Goal: Task Accomplishment & Management: Manage account settings

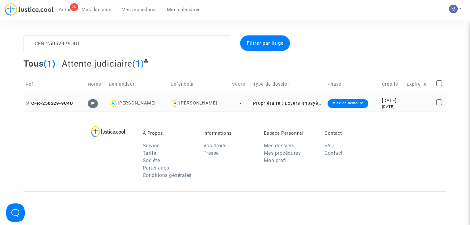
type textarea "CFR-250529-9C4U"
click at [55, 104] on span "CFR-250529-9C4U" at bounding box center [49, 103] width 47 height 5
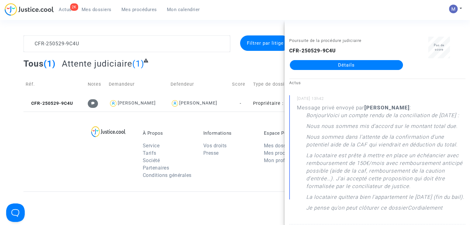
click at [322, 70] on div "Poursuite de la procédure judiciaire CFR-250529-9C4U Détails" at bounding box center [346, 56] width 124 height 39
click at [323, 61] on link "Détails" at bounding box center [346, 65] width 113 height 10
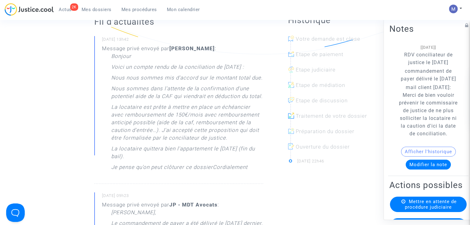
scroll to position [141, 0]
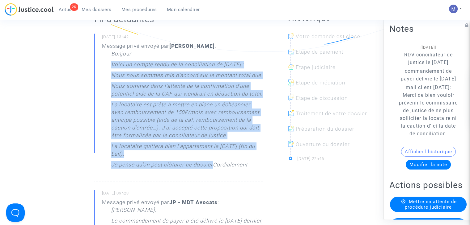
drag, startPoint x: 111, startPoint y: 72, endPoint x: 212, endPoint y: 179, distance: 147.2
click at [212, 172] on div "Bonjour Voici un compte rendu de la conciliation de [DATE] : Nous nous sommes m…" at bounding box center [187, 111] width 152 height 122
copy div "Voici un compte rendu de la conciliation de [DATE] : Nous nous sommes mis d'acc…"
click at [429, 170] on button "Modifier la note" at bounding box center [427, 165] width 45 height 10
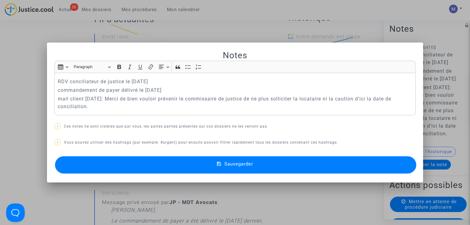
scroll to position [0, 0]
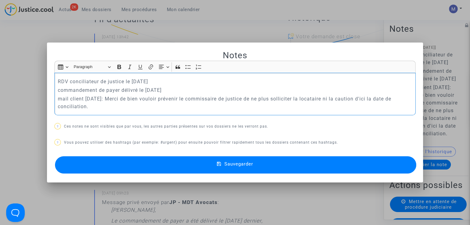
drag, startPoint x: 90, startPoint y: 105, endPoint x: 48, endPoint y: 89, distance: 44.7
click at [48, 89] on mat-dialog-container "Notes Rich Text Editor Insert table Insert table Heading Paragraph Paragraph He…" at bounding box center [235, 113] width 376 height 140
click at [96, 111] on div "RDV conciliateur de justice le [DATE] commandement de payer délivré le [DATE] m…" at bounding box center [234, 94] width 361 height 42
drag, startPoint x: 96, startPoint y: 111, endPoint x: 48, endPoint y: 84, distance: 54.9
click at [48, 84] on mat-dialog-container "Notes Rich Text Editor Insert table Insert table Heading Paragraph Paragraph He…" at bounding box center [235, 113] width 376 height 140
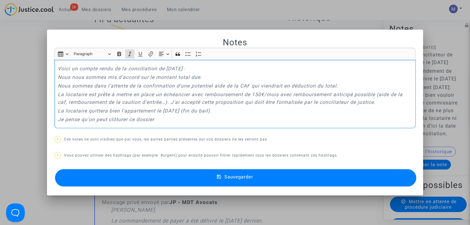
click at [236, 176] on span "Sauvegarder" at bounding box center [238, 177] width 29 height 6
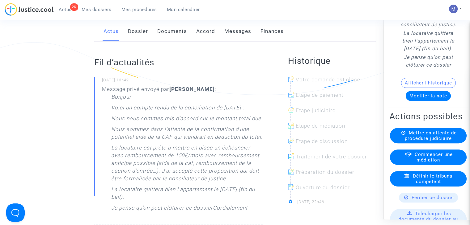
scroll to position [88, 0]
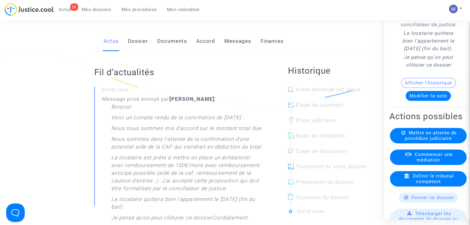
click at [243, 48] on link "Messages" at bounding box center [237, 41] width 27 height 20
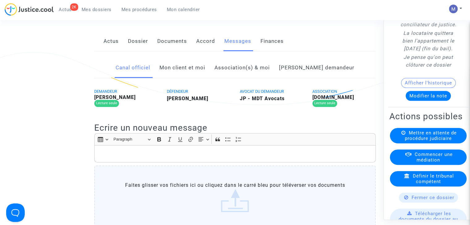
click at [198, 75] on link "Mon client et moi" at bounding box center [182, 68] width 46 height 20
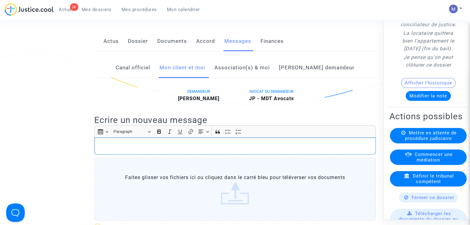
click at [111, 150] on p "Rich Text Editor, main" at bounding box center [235, 147] width 275 height 8
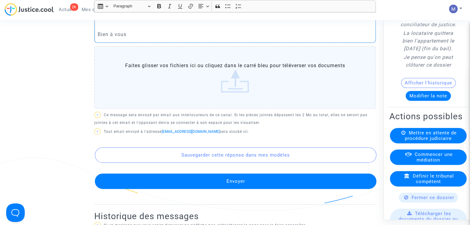
scroll to position [240, 0]
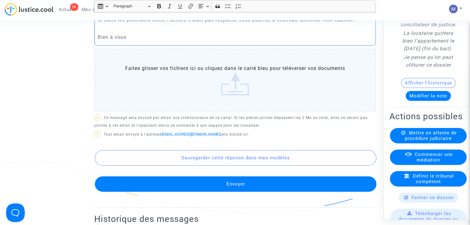
click at [242, 192] on button "Envoyer" at bounding box center [235, 184] width 281 height 15
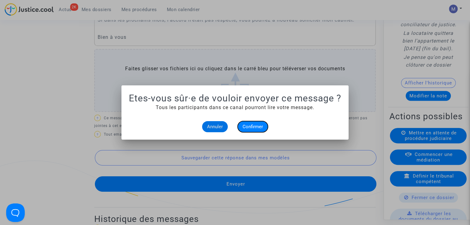
click at [250, 127] on span "Confirmer" at bounding box center [252, 127] width 20 height 6
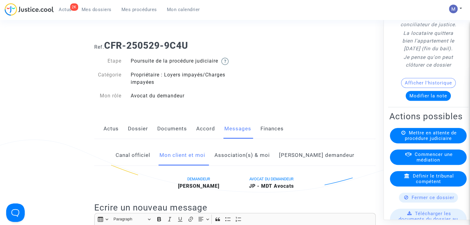
click at [135, 139] on link "Dossier" at bounding box center [138, 129] width 20 height 20
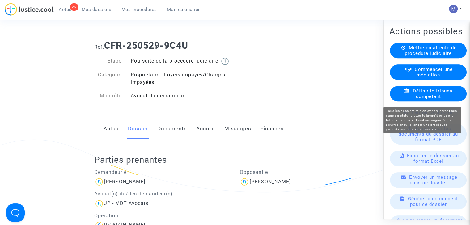
scroll to position [361, 0]
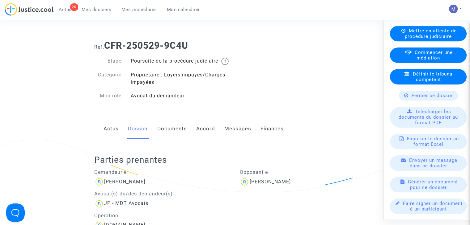
click at [440, 97] on span "Fermer ce dossier" at bounding box center [432, 96] width 43 height 6
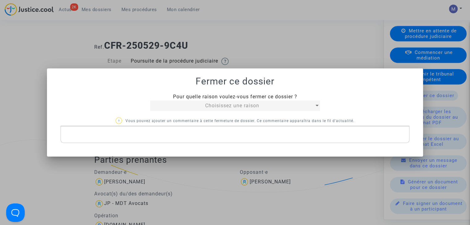
click at [245, 107] on span "Choisissez une raison" at bounding box center [232, 106] width 54 height 6
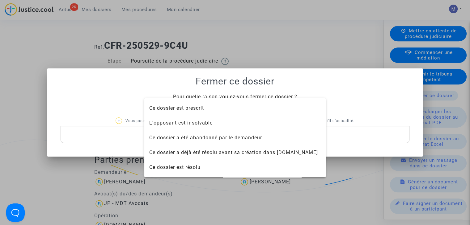
scroll to position [30, 0]
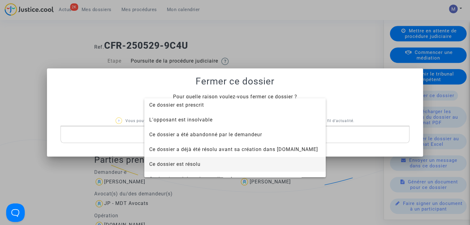
click at [174, 159] on span "Ce dossier est résolu" at bounding box center [234, 164] width 171 height 15
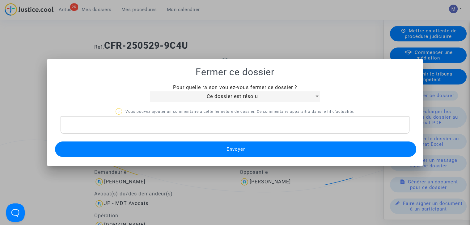
click at [205, 151] on button "Envoyer" at bounding box center [235, 149] width 361 height 15
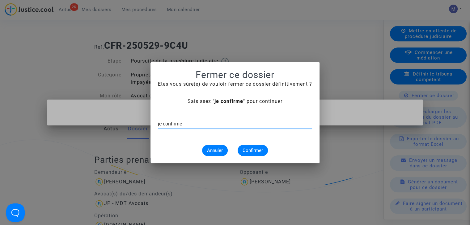
type input "je confirme"
click at [250, 150] on span "Confirmer" at bounding box center [252, 151] width 20 height 6
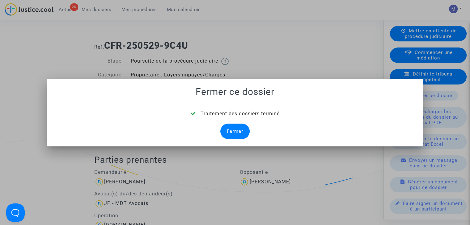
click at [238, 132] on div "Fermer" at bounding box center [234, 131] width 29 height 15
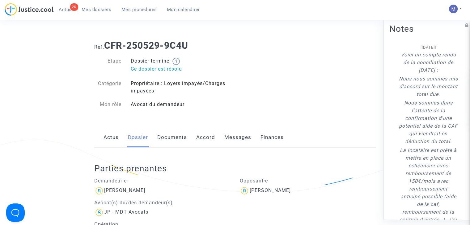
click at [95, 12] on span "Mes dossiers" at bounding box center [97, 10] width 30 height 6
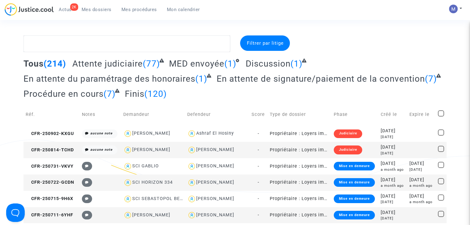
click at [134, 61] on span "Attente judiciaire" at bounding box center [107, 64] width 70 height 10
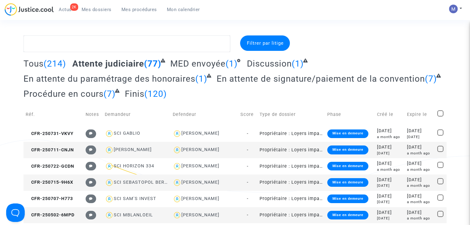
click at [148, 79] on span "En attente du paramétrage des honoraires" at bounding box center [109, 79] width 172 height 10
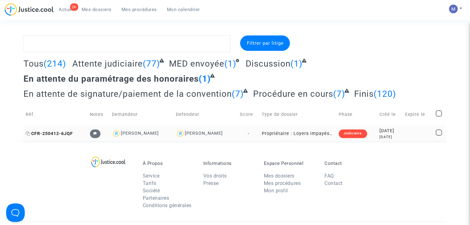
click at [63, 132] on span "CFR-250412-6JQF" at bounding box center [49, 133] width 47 height 5
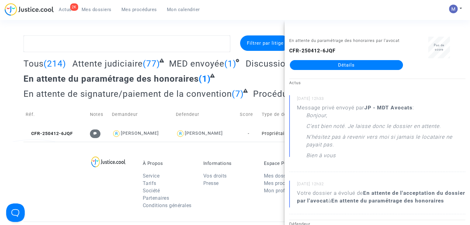
click at [357, 63] on link "Détails" at bounding box center [346, 65] width 113 height 10
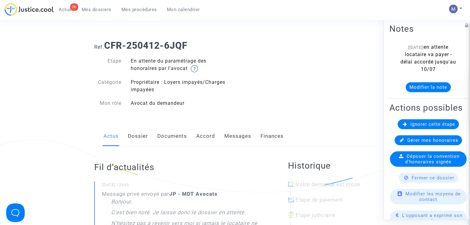
click at [239, 137] on link "Messages" at bounding box center [237, 136] width 27 height 20
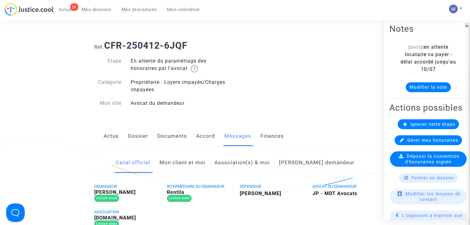
click at [205, 159] on link "Mon client et moi" at bounding box center [182, 163] width 46 height 20
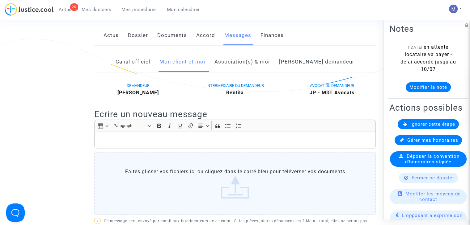
scroll to position [110, 0]
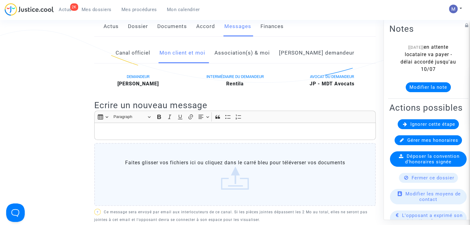
click at [227, 125] on div "Rich Text Editor, main" at bounding box center [234, 131] width 281 height 17
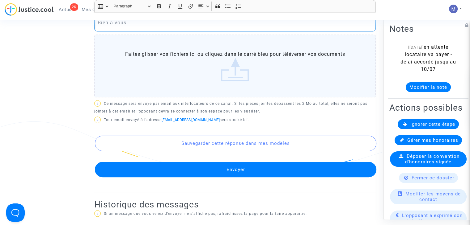
scroll to position [289, 0]
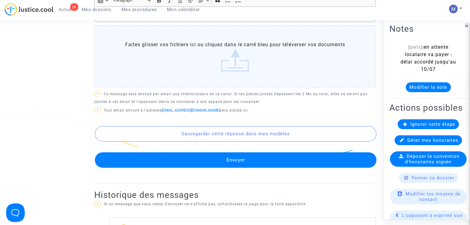
click at [231, 156] on button "Envoyer" at bounding box center [235, 160] width 281 height 15
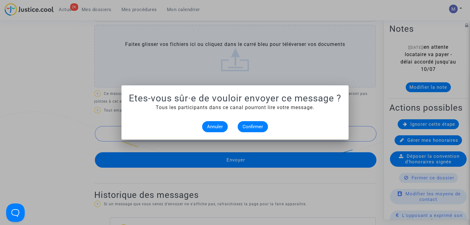
scroll to position [0, 0]
click at [250, 122] on button "Confirmer" at bounding box center [252, 126] width 30 height 11
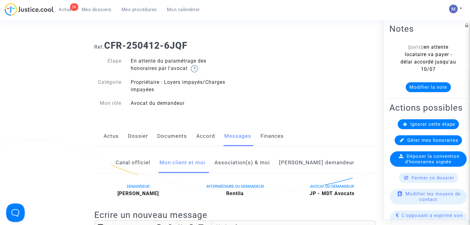
scroll to position [289, 0]
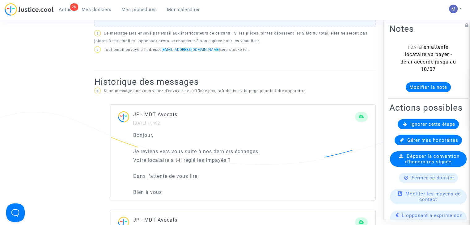
click at [94, 10] on span "Mes dossiers" at bounding box center [97, 10] width 30 height 6
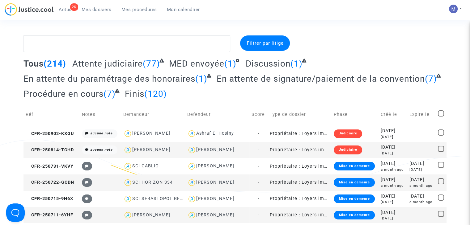
click at [95, 62] on span "Attente judiciaire" at bounding box center [107, 64] width 70 height 10
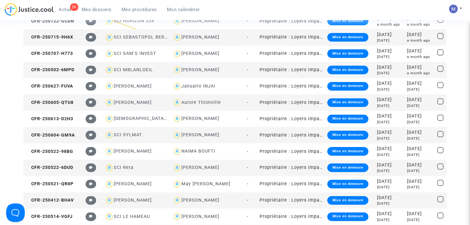
scroll to position [140, 0]
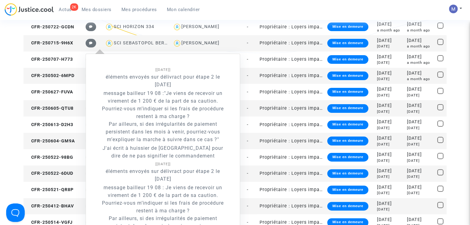
click at [91, 44] on icon at bounding box center [91, 43] width 4 height 3
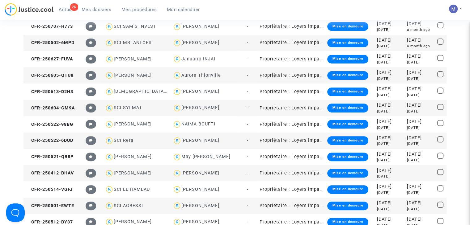
scroll to position [160, 0]
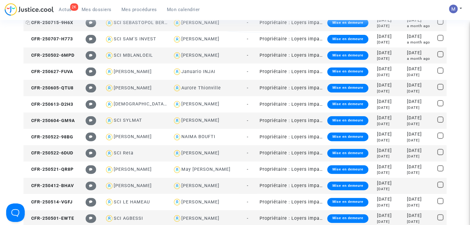
click at [69, 23] on span "CFR-250715-9H6X" at bounding box center [50, 22] width 48 height 5
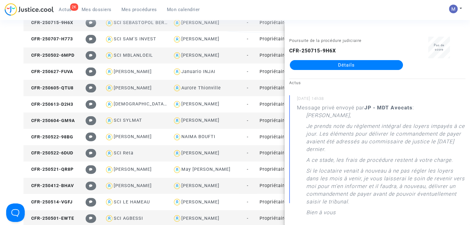
click at [367, 66] on link "Détails" at bounding box center [346, 65] width 113 height 10
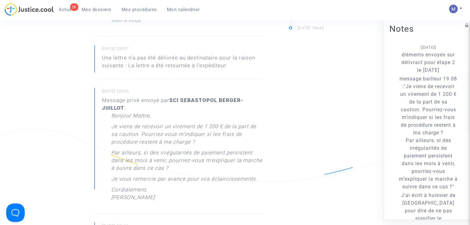
scroll to position [308, 0]
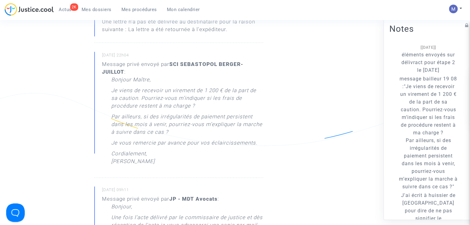
click at [463, 111] on div "Notes [[DATE]] éléments envoyés sur délivract pour étape 2 le [DATE] message ba…" at bounding box center [428, 145] width 80 height 247
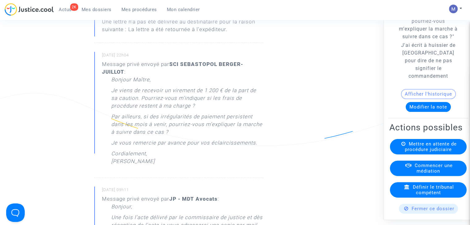
scroll to position [173, 0]
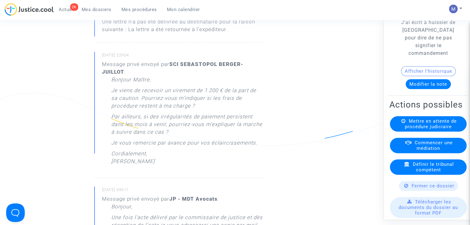
click at [426, 90] on button "Modifier la note" at bounding box center [427, 85] width 45 height 10
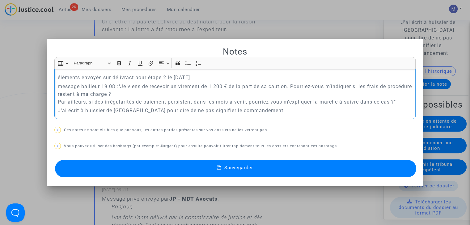
scroll to position [0, 0]
drag, startPoint x: 249, startPoint y: 109, endPoint x: 42, endPoint y: 78, distance: 209.8
click at [42, 78] on div "Notes Rich Text Editor Insert table Insert table Heading Paragraph Paragraph He…" at bounding box center [235, 112] width 470 height 225
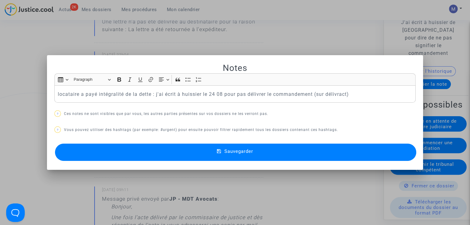
click at [233, 147] on button "Sauvegarder" at bounding box center [235, 152] width 361 height 17
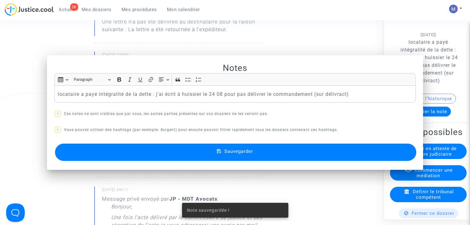
scroll to position [308, 0]
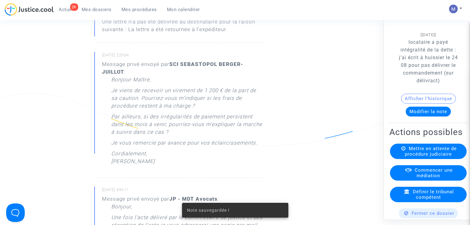
click at [90, 11] on span "Mes dossiers" at bounding box center [97, 10] width 30 height 6
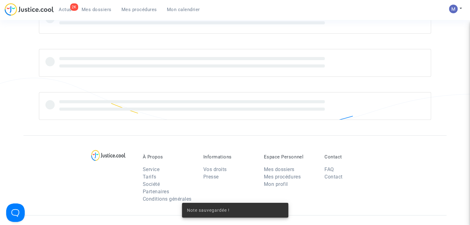
scroll to position [200, 0]
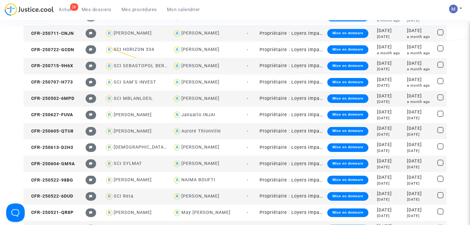
scroll to position [126, 0]
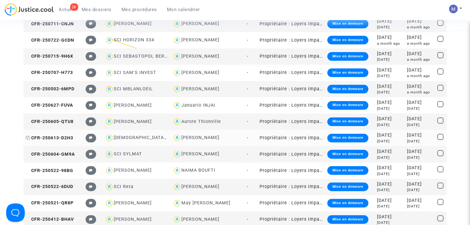
click at [68, 137] on span "CFR-250613-D2H3" at bounding box center [50, 138] width 48 height 5
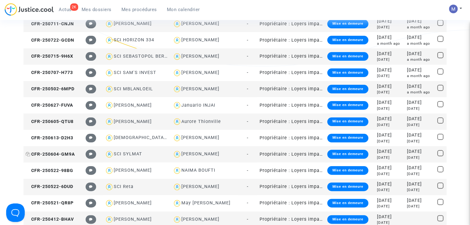
click at [64, 154] on span "CFR-250604-GM9A" at bounding box center [50, 154] width 49 height 5
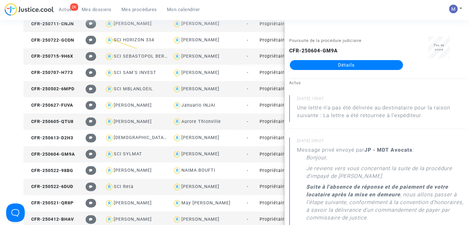
click at [353, 64] on link "Détails" at bounding box center [346, 65] width 113 height 10
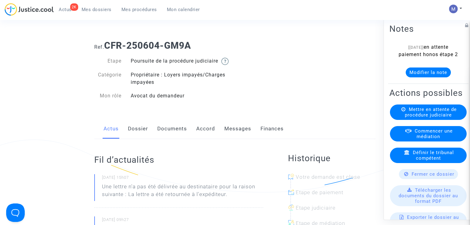
click at [232, 138] on link "Messages" at bounding box center [237, 129] width 27 height 20
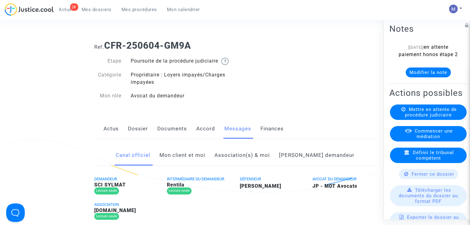
click at [205, 157] on link "Mon client et moi" at bounding box center [182, 155] width 46 height 20
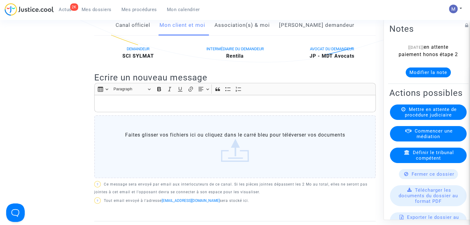
scroll to position [128, 0]
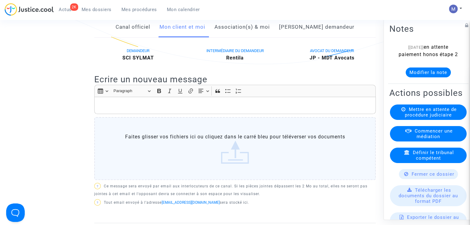
click at [137, 110] on p "Rich Text Editor, main" at bounding box center [235, 106] width 275 height 8
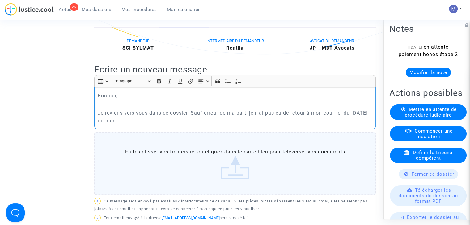
scroll to position [120, 0]
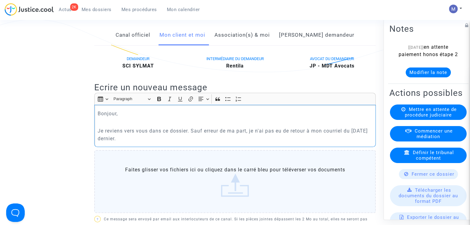
click at [361, 136] on p "Je reviens vers vous dans ce dossier. Sauf erreur de ma part, je n'ai pas eu de…" at bounding box center [235, 134] width 275 height 15
click at [147, 143] on p "Je reviens vers vous dans ce dossier. Sauf erreur de ma part, je n'ai pas eu de…" at bounding box center [235, 134] width 275 height 15
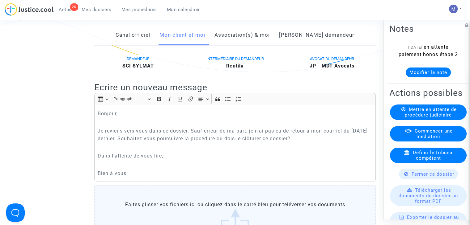
click at [414, 78] on button "Modifier la note" at bounding box center [427, 73] width 45 height 10
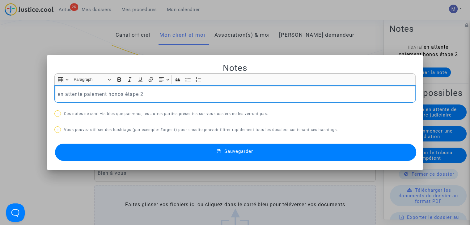
drag, startPoint x: 79, startPoint y: 94, endPoint x: 47, endPoint y: 94, distance: 32.1
click at [47, 94] on mat-dialog-container "Notes Rich Text Editor Insert table Insert table Heading Paragraph Paragraph He…" at bounding box center [235, 112] width 376 height 115
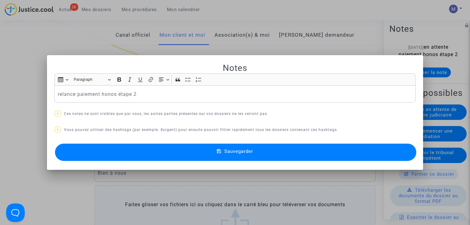
click at [224, 147] on button "Sauvegarder" at bounding box center [235, 152] width 361 height 17
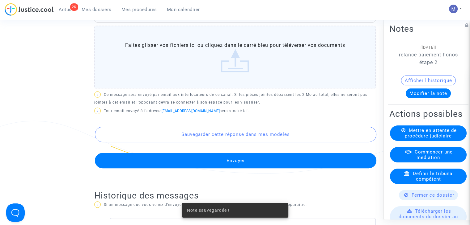
scroll to position [283, 0]
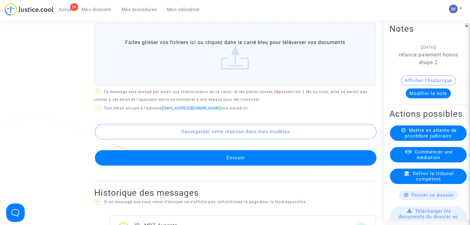
click at [236, 161] on button "Envoyer" at bounding box center [235, 157] width 281 height 15
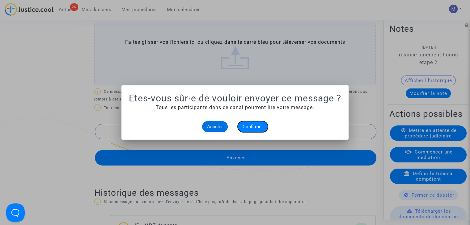
click at [248, 129] on span "Confirmer" at bounding box center [252, 127] width 20 height 6
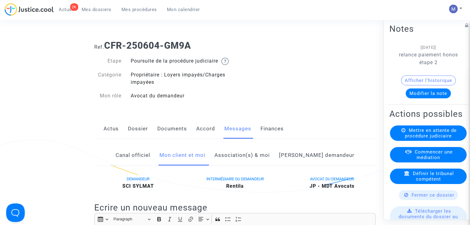
click at [96, 9] on span "Mes dossiers" at bounding box center [97, 10] width 30 height 6
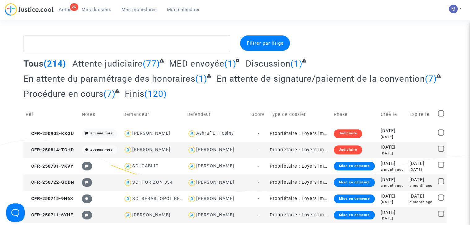
click at [94, 68] on span "Attente judiciaire" at bounding box center [107, 64] width 70 height 10
click at [101, 63] on span "Attente judiciaire" at bounding box center [108, 64] width 72 height 10
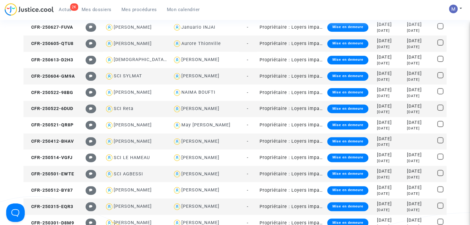
scroll to position [208, 0]
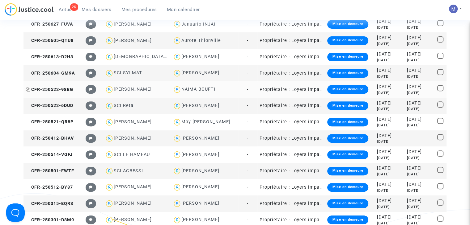
click at [65, 88] on span "CFR-250522-98BG" at bounding box center [50, 89] width 48 height 5
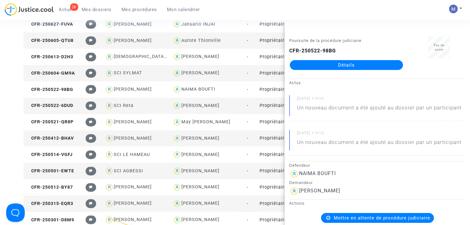
click at [327, 65] on link "Détails" at bounding box center [346, 65] width 113 height 10
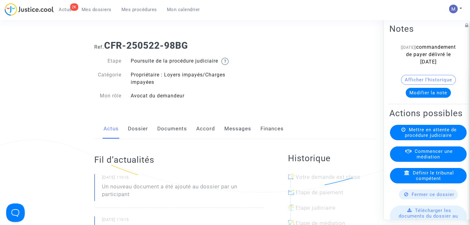
click at [144, 136] on link "Dossier" at bounding box center [138, 129] width 20 height 20
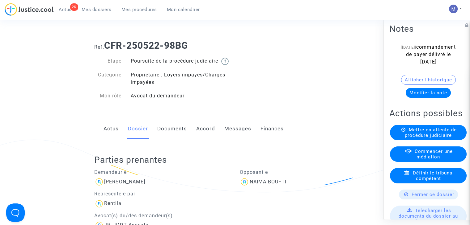
click at [174, 139] on link "Documents" at bounding box center [172, 129] width 30 height 20
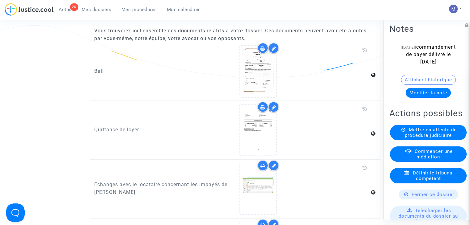
scroll to position [1156, 0]
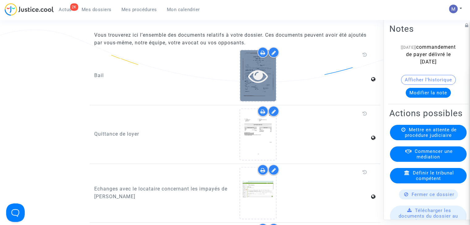
click at [264, 81] on icon at bounding box center [258, 76] width 20 height 20
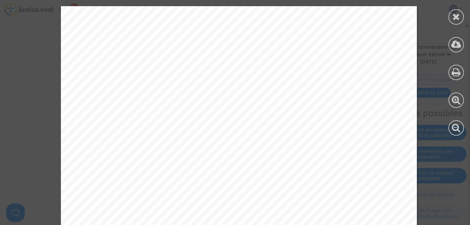
scroll to position [729, 0]
click at [460, 20] on div at bounding box center [455, 16] width 15 height 15
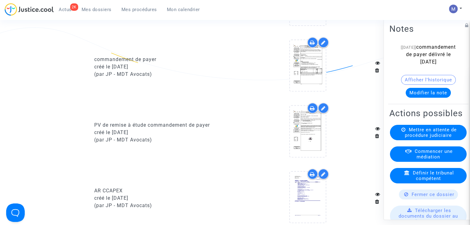
scroll to position [633, 0]
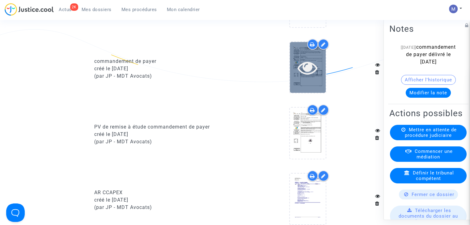
click at [294, 64] on div at bounding box center [308, 68] width 36 height 20
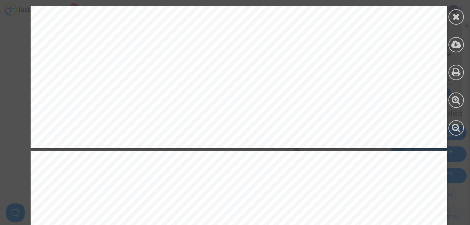
scroll to position [556, 0]
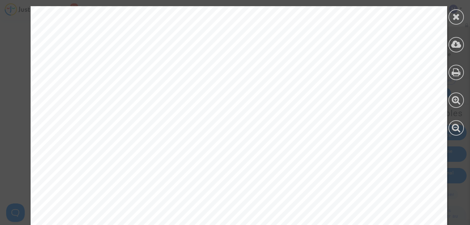
scroll to position [383, 0]
click at [452, 14] on icon at bounding box center [456, 16] width 8 height 9
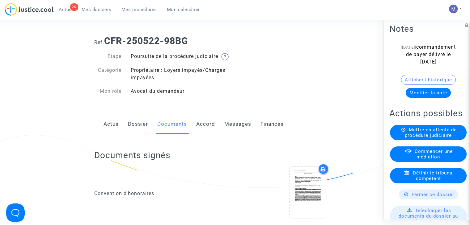
scroll to position [0, 0]
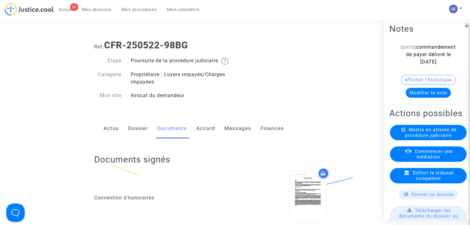
click at [138, 139] on link "Dossier" at bounding box center [138, 129] width 20 height 20
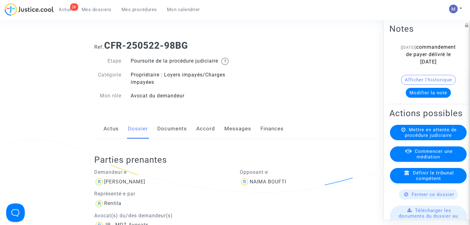
click at [244, 139] on link "Messages" at bounding box center [237, 129] width 27 height 20
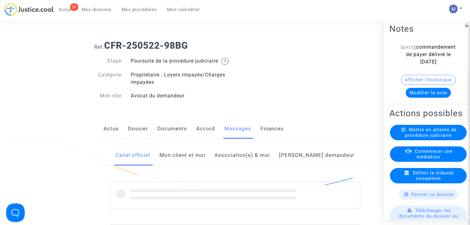
click at [204, 160] on link "Mon client et moi" at bounding box center [182, 155] width 46 height 20
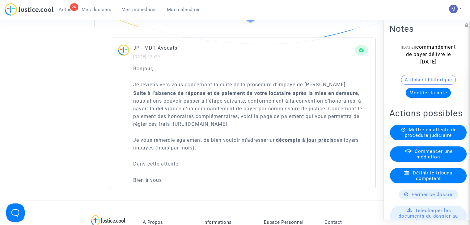
scroll to position [1466, 0]
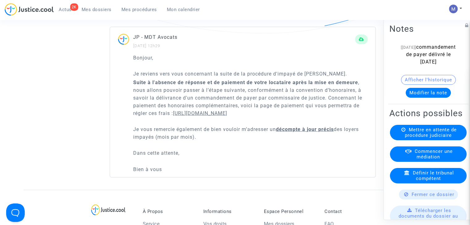
drag, startPoint x: 132, startPoint y: 62, endPoint x: 190, endPoint y: 179, distance: 131.2
click at [190, 178] on div "Bonjour, Je reviens vers vous concernant la suite de la procédure d'impayé de l…" at bounding box center [242, 116] width 265 height 124
copy div "Bonjour, Je reviens vers vous concernant la suite de la procédure d'impayé de l…"
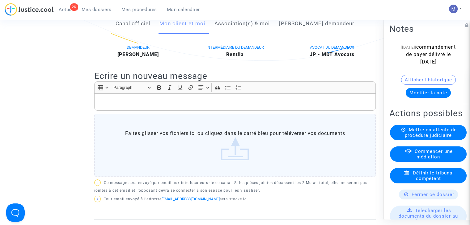
scroll to position [117, 0]
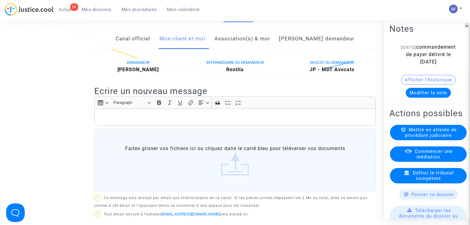
click at [202, 117] on div "Rich Text Editor, main" at bounding box center [234, 117] width 281 height 17
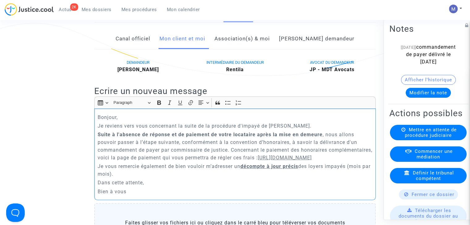
click at [294, 130] on p "Je reviens vers vous concernant la suite de la procédure d'impayé de [PERSON_NA…" at bounding box center [235, 126] width 275 height 8
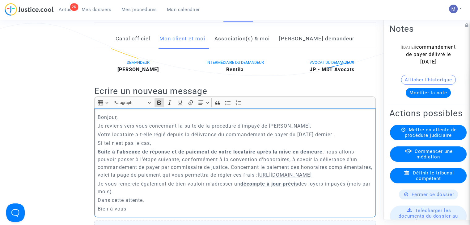
drag, startPoint x: 322, startPoint y: 159, endPoint x: 96, endPoint y: 158, distance: 226.0
click at [96, 158] on div "Bonjour, Je reviens vers vous concernant la suite de la procédure d'impayé de l…" at bounding box center [234, 163] width 281 height 109
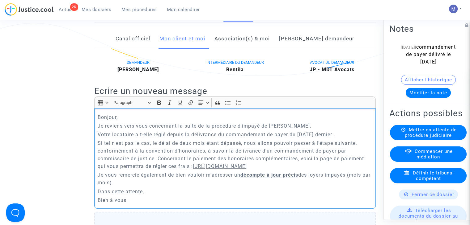
drag, startPoint x: 236, startPoint y: 157, endPoint x: 157, endPoint y: 165, distance: 79.8
click at [157, 165] on p "Si tel n'est pas le cas, le délai de deux mois étant dépassé, nous allons pouvo…" at bounding box center [235, 155] width 275 height 31
click at [233, 166] on p "Si tel n'est pas le cas, le délai de deux mois étant dépassé, nous allons pouvo…" at bounding box center [235, 155] width 275 height 31
click at [255, 165] on p "Si tel n'est pas le cas, le délai de deux mois étant dépassé, nous allons pouvo…" at bounding box center [235, 155] width 275 height 31
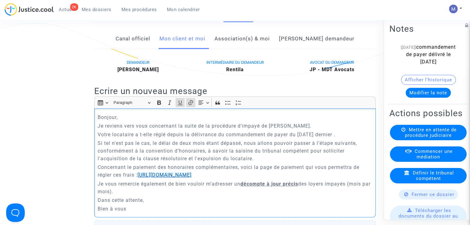
drag, startPoint x: 256, startPoint y: 183, endPoint x: 148, endPoint y: 183, distance: 108.1
click at [148, 179] on p "Concernant le paiement des honoraires complémentaires, voici la page de paiemen…" at bounding box center [235, 171] width 275 height 15
drag, startPoint x: 259, startPoint y: 180, endPoint x: 194, endPoint y: 178, distance: 65.2
click at [194, 178] on p "Concernant le paiement des honoraires complémentaires, voici la page de paiemen…" at bounding box center [235, 171] width 275 height 15
click at [253, 179] on p "Concernant le paiement des honoraires complémentaires, voici la page de paiemen…" at bounding box center [235, 171] width 275 height 15
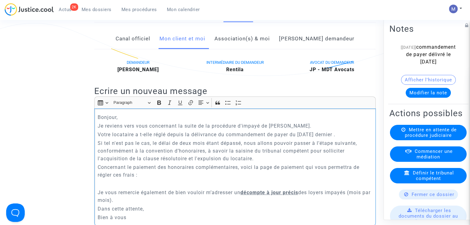
click at [157, 212] on div "Bonjour, Je reviens vers vous concernant la suite de la procédure d'impayé de l…" at bounding box center [234, 168] width 281 height 118
click at [138, 204] on p "Je vous remercie également de bien vouloir m’adresser un décompte à jour précis…" at bounding box center [235, 196] width 275 height 15
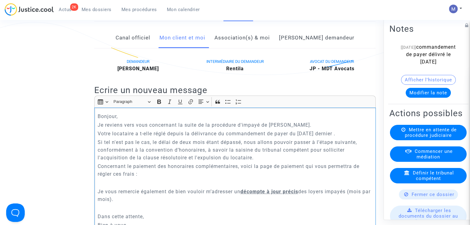
click at [153, 221] on p "Dans cette attente," at bounding box center [235, 217] width 275 height 8
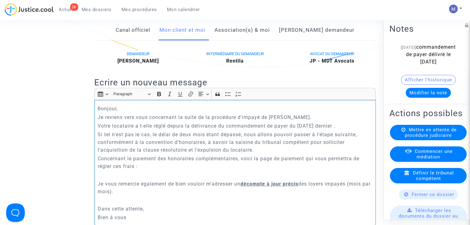
scroll to position [128, 0]
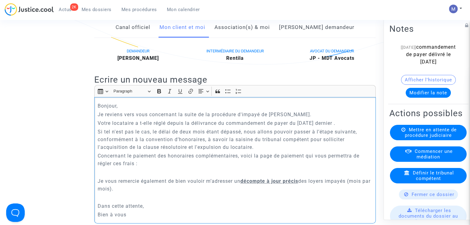
click at [148, 210] on p "Dans cette attente," at bounding box center [235, 207] width 275 height 8
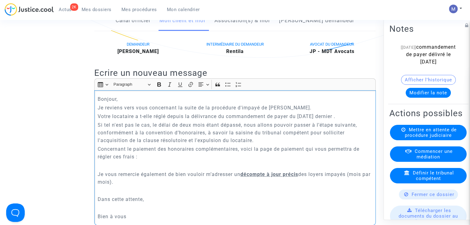
click at [149, 103] on p "Bonjour," at bounding box center [235, 99] width 275 height 8
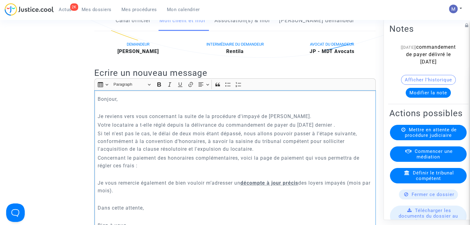
click at [268, 153] on p "Si tel n'est pas le cas, le délai de deux mois étant dépassé, nous allons pouvo…" at bounding box center [235, 141] width 275 height 23
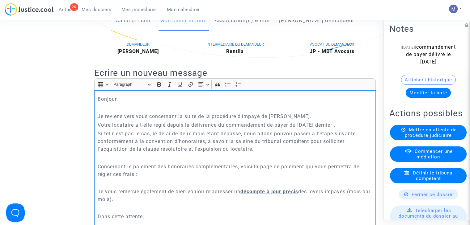
click at [295, 120] on p "Je reviens vers vous concernant la suite de la procédure d'impayé de [PERSON_NA…" at bounding box center [235, 117] width 275 height 8
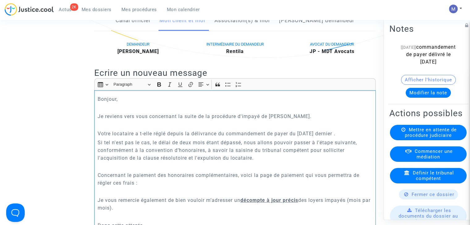
click at [352, 138] on p "Votre locataire a t-elle réglé depuis la délivrance du commandement de payer du…" at bounding box center [235, 134] width 275 height 8
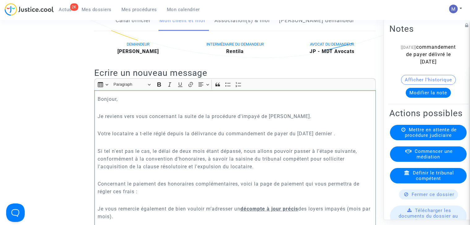
click at [158, 196] on p "Concernant le paiement des honoraires complémentaires, voici la page de paiemen…" at bounding box center [235, 187] width 275 height 15
click at [417, 98] on button "Modifier la note" at bounding box center [427, 93] width 45 height 10
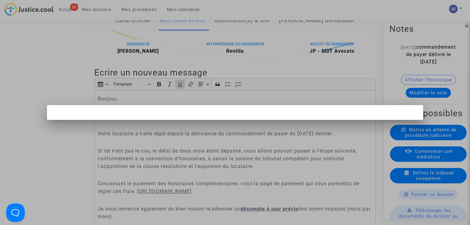
scroll to position [0, 0]
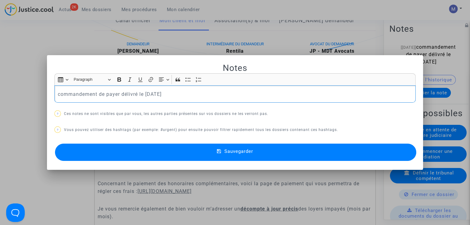
drag, startPoint x: 180, startPoint y: 95, endPoint x: 50, endPoint y: 93, distance: 130.6
click at [50, 93] on mat-dialog-container "Notes Rich Text Editor Insert table Insert table Heading Paragraph Paragraph He…" at bounding box center [235, 112] width 376 height 115
click at [232, 157] on button "Sauvegarder" at bounding box center [235, 152] width 361 height 17
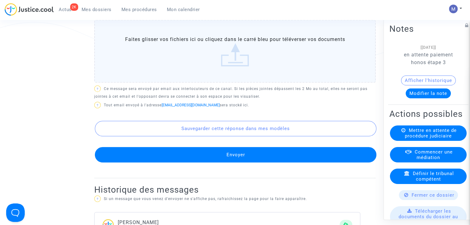
scroll to position [381, 0]
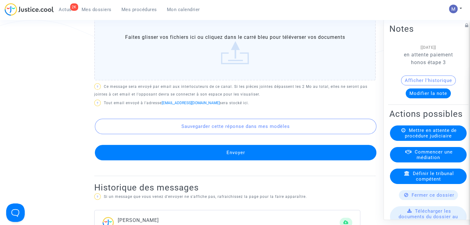
click at [229, 161] on button "Envoyer" at bounding box center [235, 152] width 281 height 15
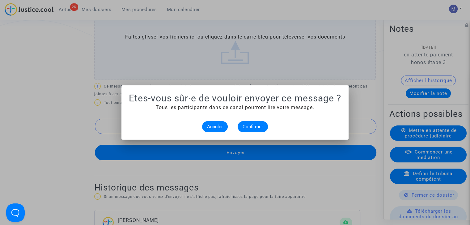
scroll to position [0, 0]
click at [252, 125] on span "Confirmer" at bounding box center [252, 127] width 20 height 6
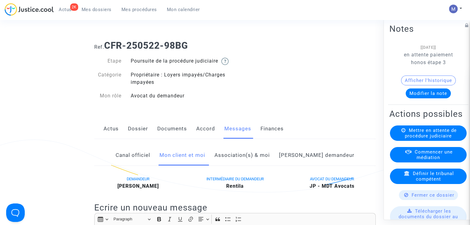
click at [139, 138] on link "Dossier" at bounding box center [138, 129] width 20 height 20
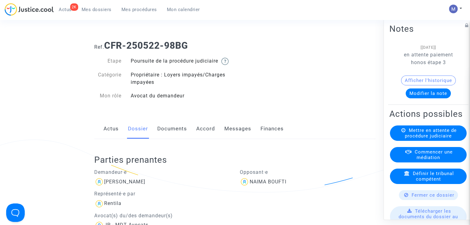
click at [92, 8] on span "Mes dossiers" at bounding box center [97, 10] width 30 height 6
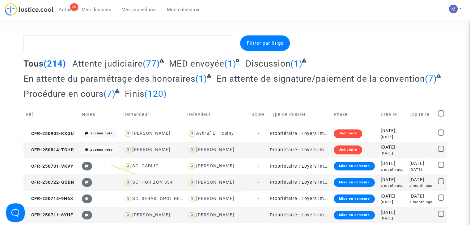
click at [87, 62] on span "Attente judiciaire" at bounding box center [107, 64] width 70 height 10
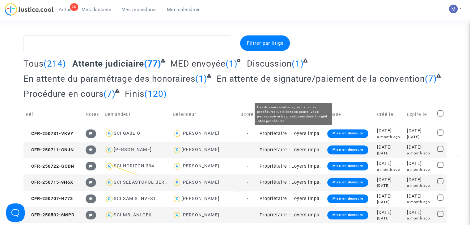
click at [103, 93] on span "Procédure en cours" at bounding box center [63, 94] width 80 height 10
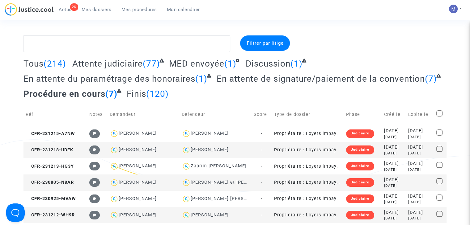
click at [99, 66] on span "Attente judiciaire" at bounding box center [107, 64] width 70 height 10
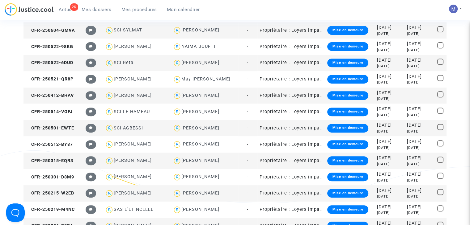
scroll to position [252, 0]
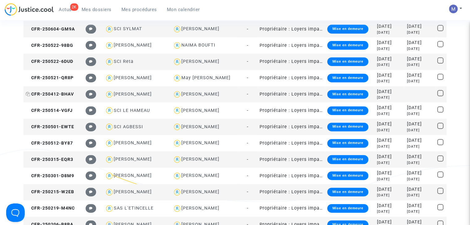
click at [68, 95] on span "CFR-250412-BHAV" at bounding box center [50, 94] width 48 height 5
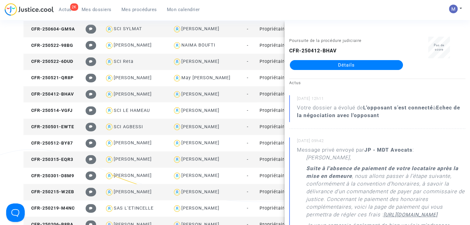
click at [329, 65] on link "Détails" at bounding box center [346, 65] width 113 height 10
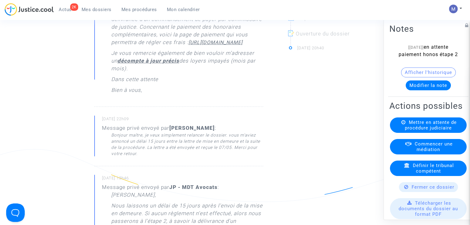
scroll to position [18, 0]
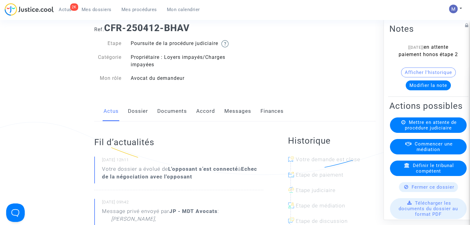
click at [233, 121] on link "Messages" at bounding box center [237, 111] width 27 height 20
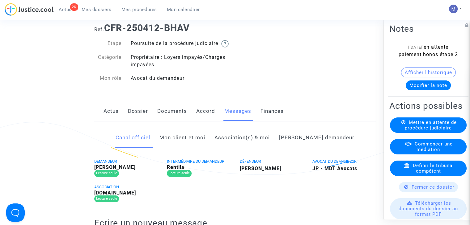
click at [185, 147] on link "Mon client et moi" at bounding box center [182, 138] width 46 height 20
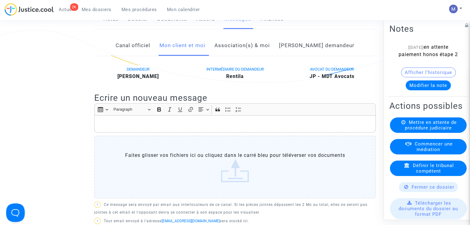
scroll to position [52, 0]
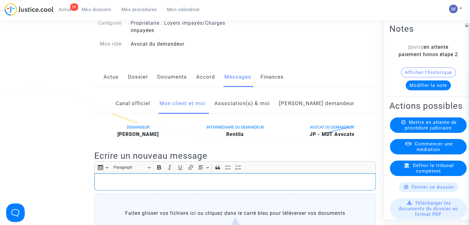
click at [125, 185] on div "Rich Text Editor, main" at bounding box center [234, 182] width 281 height 17
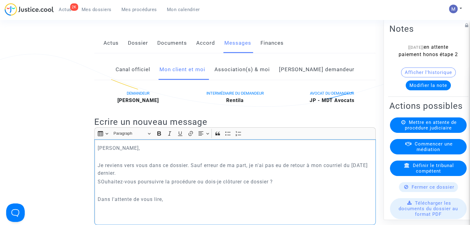
scroll to position [94, 0]
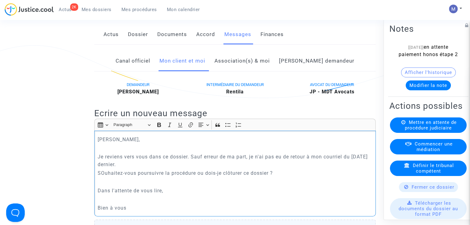
click at [103, 177] on p "SOuhaitez-vous poursuivre la procédure ou dois-je clôturer ce dossier ?" at bounding box center [235, 174] width 275 height 8
click at [117, 169] on p "Je reviens vers vous dans ce dossier. Sauf erreur de ma part, je n'ai pas eu de…" at bounding box center [235, 160] width 275 height 15
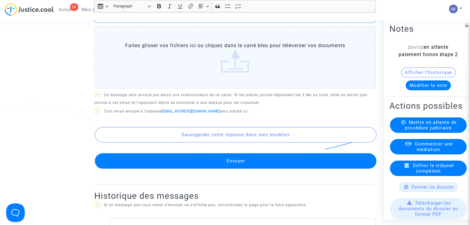
scroll to position [292, 0]
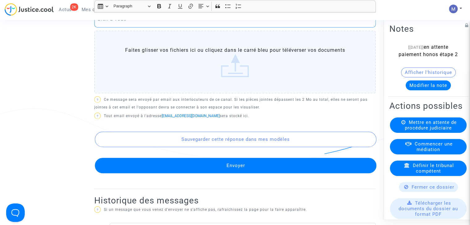
click at [256, 169] on button "Envoyer" at bounding box center [235, 165] width 281 height 15
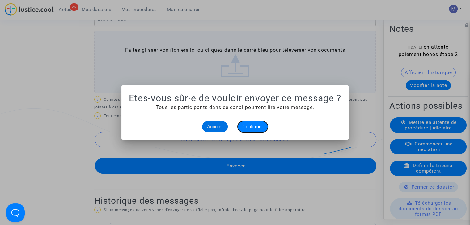
click at [252, 130] on button "Confirmer" at bounding box center [252, 126] width 30 height 11
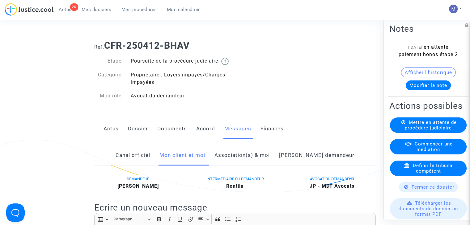
scroll to position [292, 0]
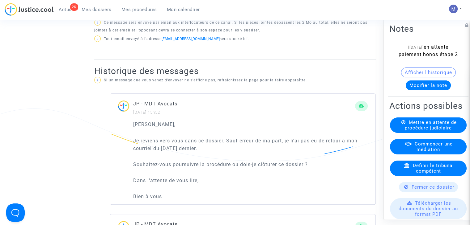
click at [411, 90] on button "Modifier la note" at bounding box center [427, 86] width 45 height 10
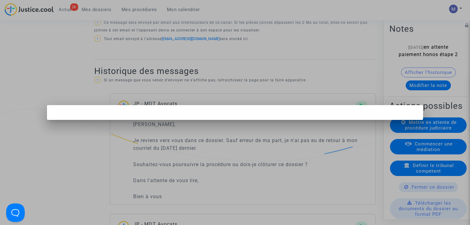
scroll to position [0, 0]
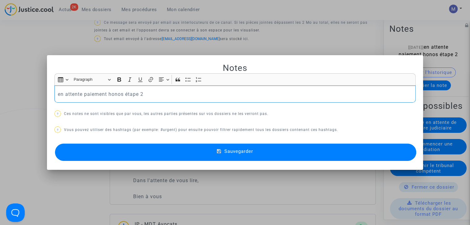
drag, startPoint x: 81, startPoint y: 94, endPoint x: 23, endPoint y: 95, distance: 57.8
click at [23, 95] on div "Notes Rich Text Editor Insert table Insert table Heading Paragraph Paragraph He…" at bounding box center [235, 112] width 470 height 225
click at [197, 147] on button "Sauvegarder" at bounding box center [235, 152] width 361 height 17
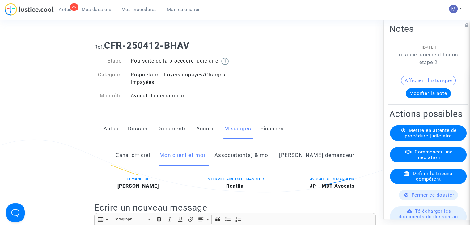
click at [99, 10] on span "Mes dossiers" at bounding box center [97, 10] width 30 height 6
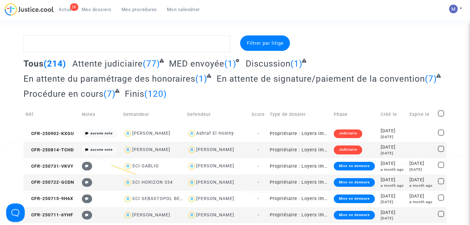
click at [89, 64] on span "Attente judiciaire" at bounding box center [107, 64] width 70 height 10
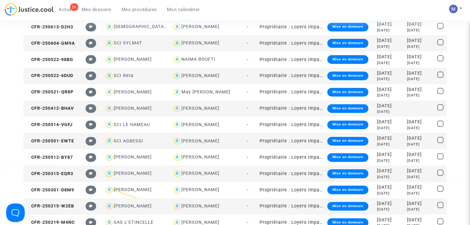
scroll to position [239, 0]
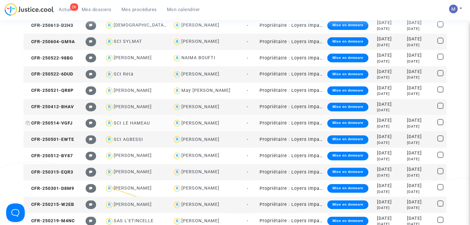
click at [69, 123] on span "CFR-250514-VGFJ" at bounding box center [49, 123] width 47 height 5
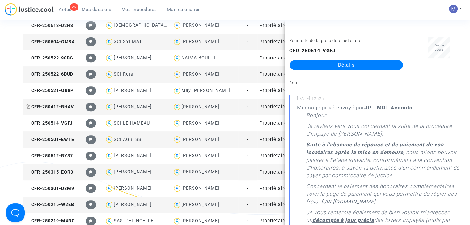
click at [59, 107] on span "CFR-250412-BHAV" at bounding box center [50, 106] width 48 height 5
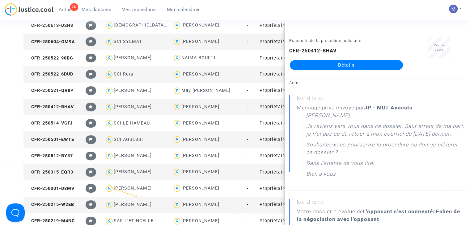
drag, startPoint x: 306, startPoint y: 126, endPoint x: 354, endPoint y: 181, distance: 72.4
click at [354, 181] on div "[PERSON_NAME] Monsieur, Je reviens vers vous dans ce dossier. Sauf erreur de ma…" at bounding box center [385, 146] width 159 height 69
copy div "Je reviens vers vous dans ce dossier. Sauf erreur de ma part, je n'ai pas eu de…"
click at [62, 124] on span "CFR-250514-VGFJ" at bounding box center [49, 123] width 47 height 5
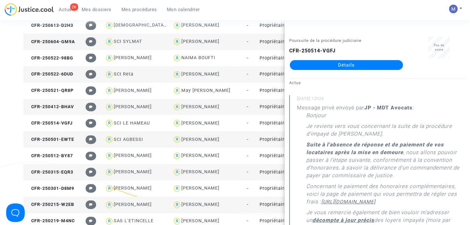
click at [353, 63] on link "Détails" at bounding box center [346, 65] width 113 height 10
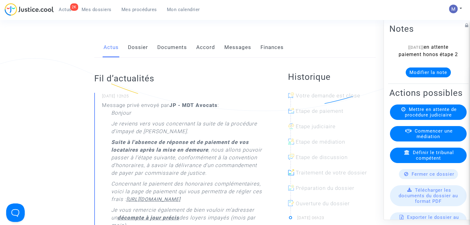
scroll to position [62, 0]
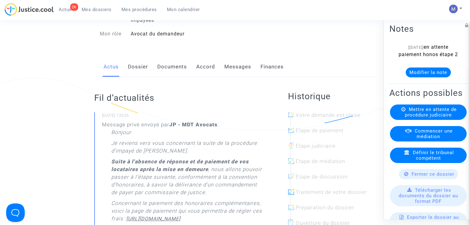
click at [234, 74] on link "Messages" at bounding box center [237, 67] width 27 height 20
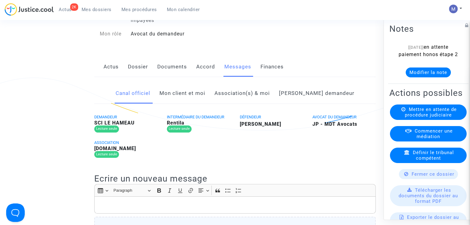
click at [199, 98] on link "Mon client et moi" at bounding box center [182, 93] width 46 height 20
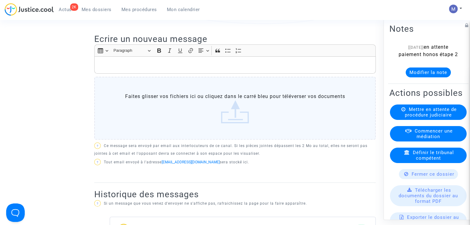
scroll to position [168, 0]
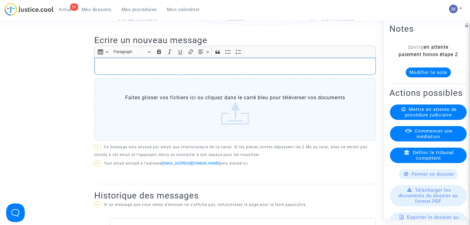
click at [145, 70] on p "Rich Text Editor, main" at bounding box center [235, 67] width 275 height 8
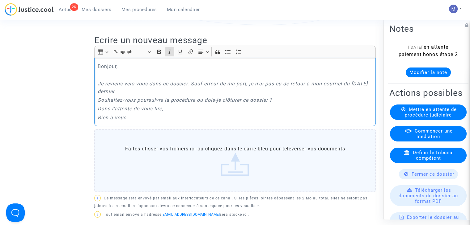
drag, startPoint x: 147, startPoint y: 124, endPoint x: 101, endPoint y: 90, distance: 57.2
click at [101, 90] on div "Bonjour, Je reviens vers vous dans ce dossier. Sauf erreur de ma part, je n'ai …" at bounding box center [234, 92] width 281 height 69
drag, startPoint x: 99, startPoint y: 90, endPoint x: 137, endPoint y: 130, distance: 55.9
click at [137, 126] on div "Bonjour, Je reviens vers vous dans ce dossier. Sauf erreur de ma part, je n'ai …" at bounding box center [234, 92] width 281 height 69
click at [169, 54] on icon "Editor toolbar" at bounding box center [169, 52] width 3 height 4
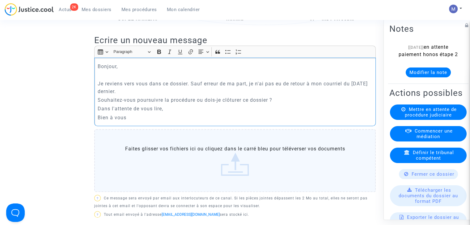
click at [361, 91] on p "Je reviens vers vous dans ce dossier. Sauf erreur de ma part, je n'ai pas eu de…" at bounding box center [235, 87] width 275 height 15
click at [371, 91] on p "Je reviens vers vous dans ce dossier. Sauf erreur de ma part, je n'ai pas eu de…" at bounding box center [235, 87] width 275 height 15
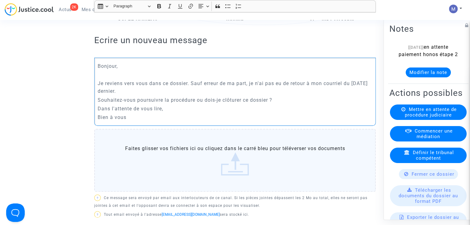
scroll to position [296, 0]
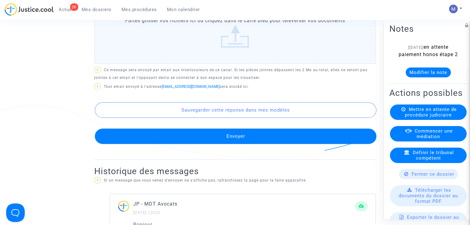
click at [228, 141] on button "Envoyer" at bounding box center [235, 136] width 281 height 15
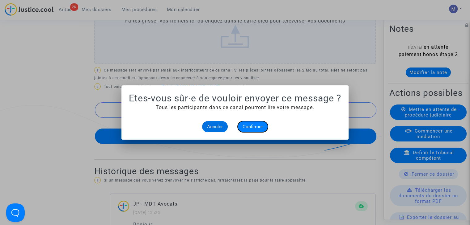
click at [257, 129] on span "Confirmer" at bounding box center [252, 127] width 20 height 6
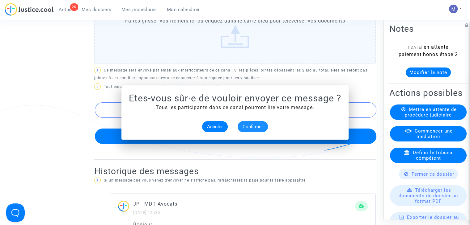
scroll to position [296, 0]
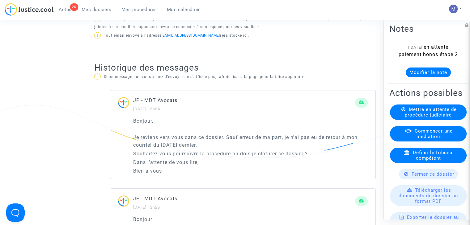
click at [408, 78] on button "Modifier la note" at bounding box center [427, 73] width 45 height 10
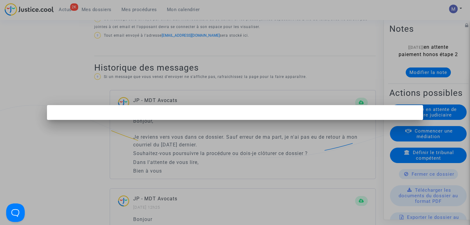
scroll to position [0, 0]
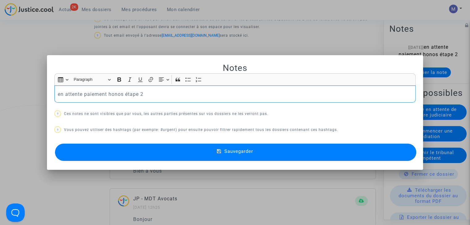
drag, startPoint x: 81, startPoint y: 93, endPoint x: 43, endPoint y: 95, distance: 38.4
click at [43, 95] on div "Notes Rich Text Editor Insert table Insert table Heading Paragraph Paragraph He…" at bounding box center [235, 112] width 470 height 225
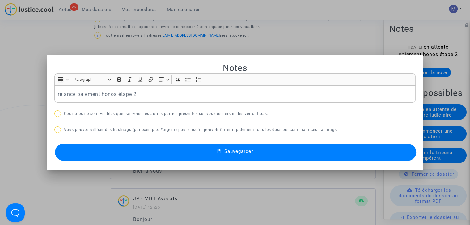
click at [196, 149] on button "Sauvegarder" at bounding box center [235, 152] width 361 height 17
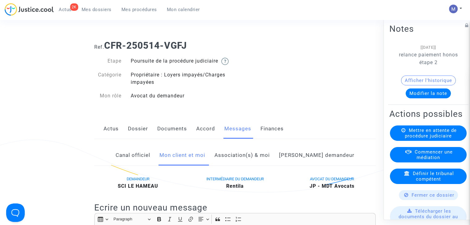
click at [140, 138] on link "Dossier" at bounding box center [138, 129] width 20 height 20
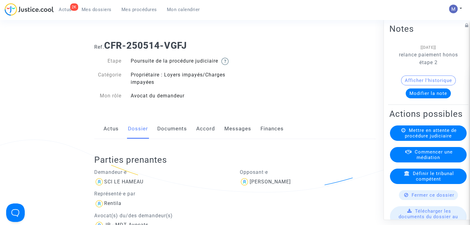
click at [97, 10] on span "Mes dossiers" at bounding box center [97, 10] width 30 height 6
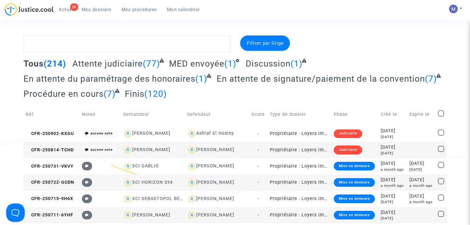
click at [96, 67] on span "Attente judiciaire" at bounding box center [107, 64] width 70 height 10
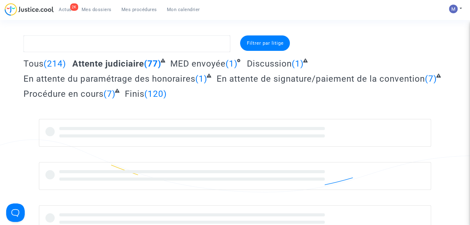
click at [110, 62] on span "Attente judiciaire" at bounding box center [108, 64] width 72 height 10
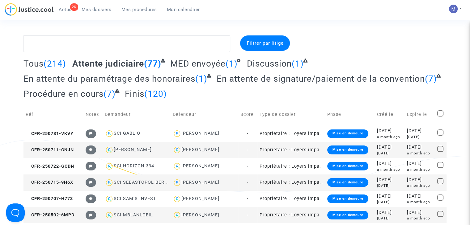
scroll to position [304, 0]
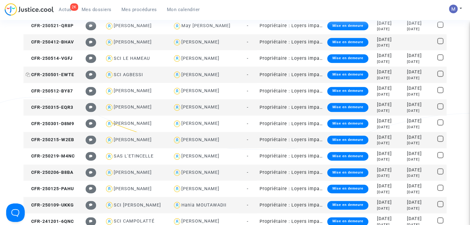
click at [64, 72] on span "CFR-250501-EWTE" at bounding box center [50, 74] width 48 height 5
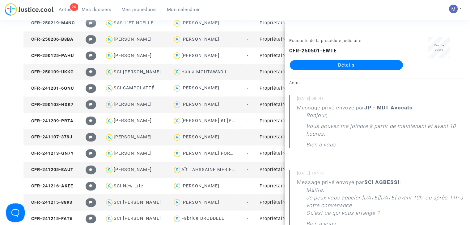
scroll to position [447, 0]
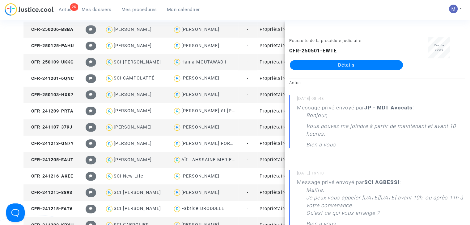
click at [342, 65] on link "Détails" at bounding box center [346, 65] width 113 height 10
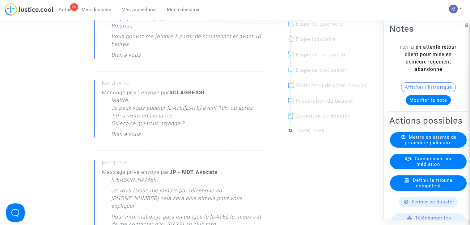
scroll to position [16, 0]
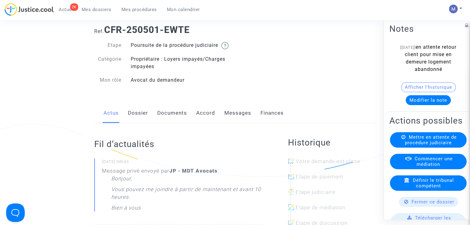
click at [231, 119] on link "Messages" at bounding box center [237, 113] width 27 height 20
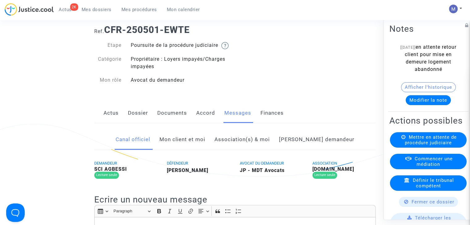
click at [192, 145] on link "Mon client et moi" at bounding box center [182, 140] width 46 height 20
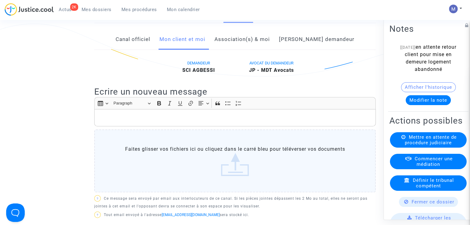
scroll to position [194, 0]
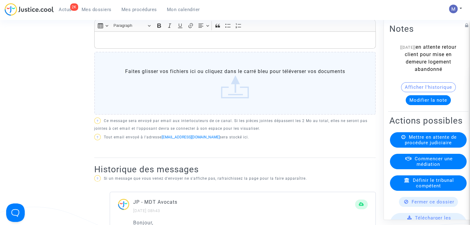
click at [143, 44] on p "Rich Text Editor, main" at bounding box center [235, 40] width 275 height 8
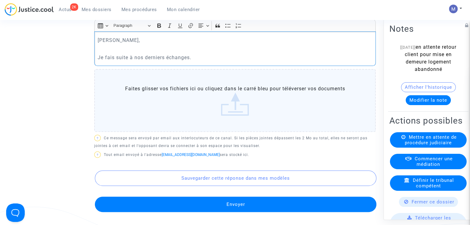
click at [118, 44] on p "[PERSON_NAME]," at bounding box center [235, 40] width 275 height 8
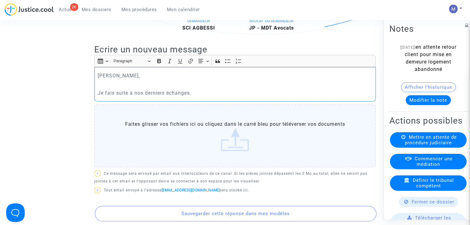
scroll to position [161, 0]
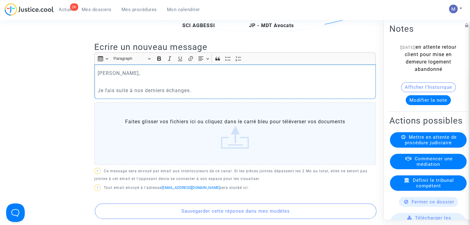
click at [204, 86] on p "Rich Text Editor, main" at bounding box center [235, 82] width 275 height 8
click at [194, 99] on div "[PERSON_NAME], Je fais suite à nos derniers échanges." at bounding box center [234, 82] width 281 height 35
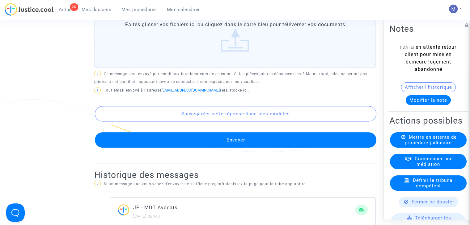
scroll to position [346, 0]
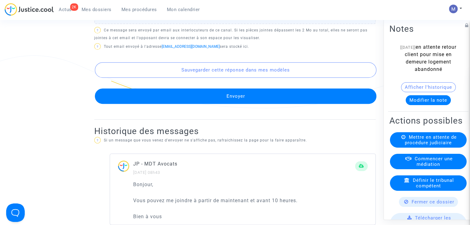
click at [226, 100] on button "Envoyer" at bounding box center [235, 96] width 281 height 15
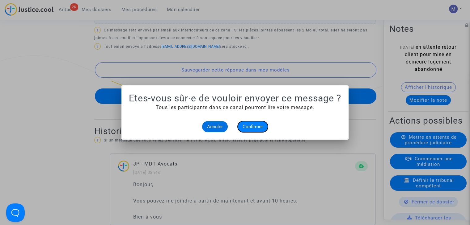
click at [259, 130] on button "Confirmer" at bounding box center [252, 126] width 30 height 11
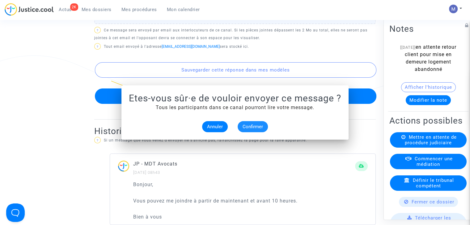
scroll to position [346, 0]
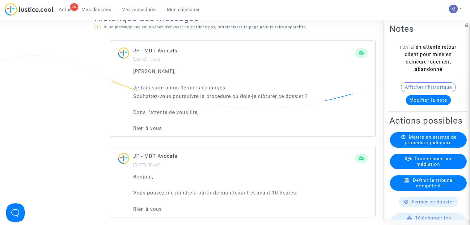
click at [411, 99] on button "Modifier la note" at bounding box center [427, 100] width 45 height 10
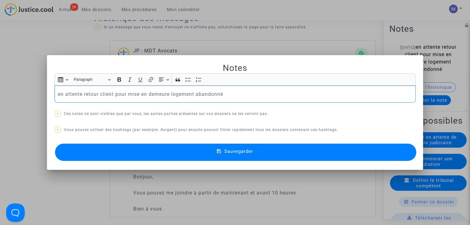
scroll to position [0, 0]
drag, startPoint x: 100, startPoint y: 94, endPoint x: 40, endPoint y: 99, distance: 60.7
click at [40, 99] on div "Notes Rich Text Editor Insert table Insert table Heading Paragraph Paragraph He…" at bounding box center [235, 112] width 470 height 225
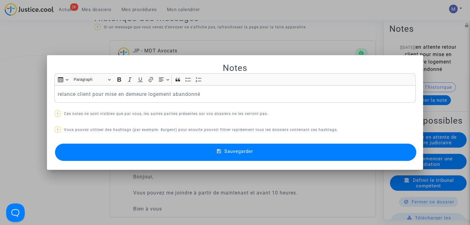
click at [188, 151] on button "Sauvegarder" at bounding box center [235, 152] width 361 height 17
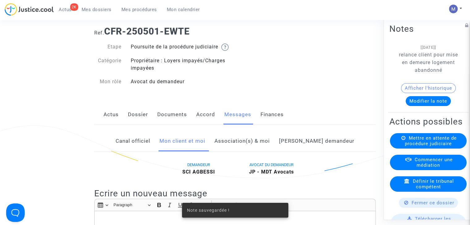
scroll to position [9, 0]
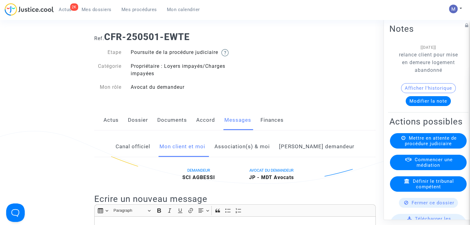
click at [132, 130] on link "Dossier" at bounding box center [138, 120] width 20 height 20
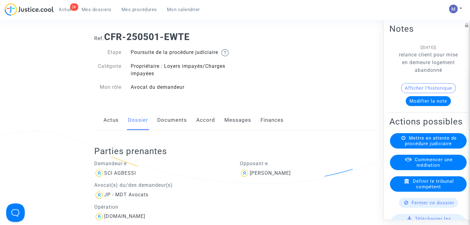
click at [99, 5] on link "Mes dossiers" at bounding box center [97, 9] width 40 height 9
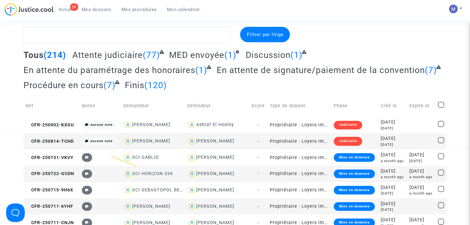
click at [85, 50] on span "Attente judiciaire" at bounding box center [107, 55] width 70 height 10
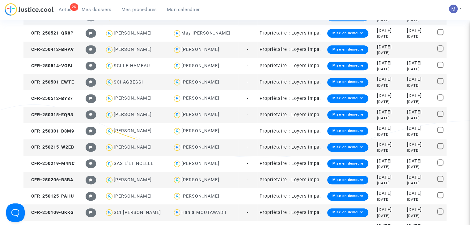
scroll to position [308, 0]
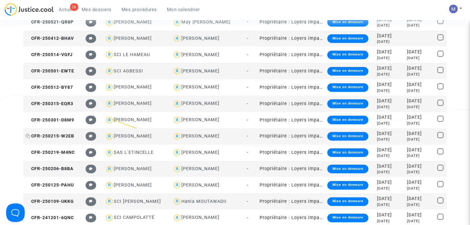
click at [67, 136] on span "CFR-250215-W2EB" at bounding box center [50, 136] width 48 height 5
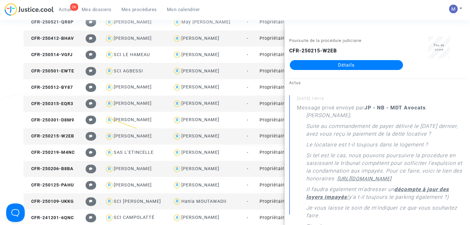
click at [369, 63] on link "Détails" at bounding box center [346, 65] width 113 height 10
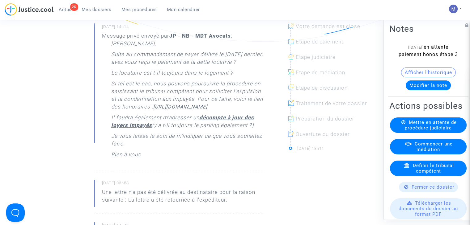
scroll to position [78, 0]
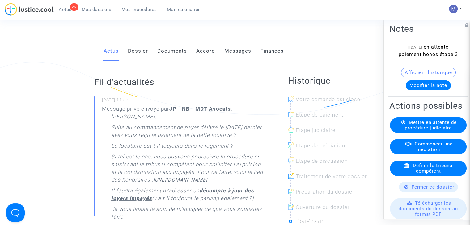
click at [232, 61] on link "Messages" at bounding box center [237, 51] width 27 height 20
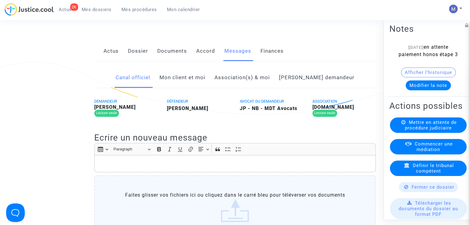
click at [191, 86] on link "Mon client et moi" at bounding box center [182, 78] width 46 height 20
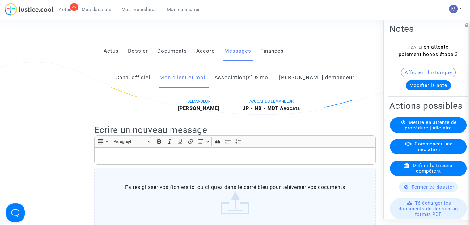
click at [102, 160] on p "Rich Text Editor, main" at bounding box center [235, 157] width 275 height 8
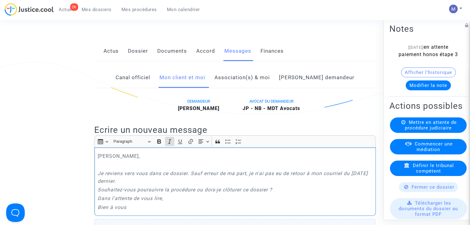
drag, startPoint x: 130, startPoint y: 219, endPoint x: 94, endPoint y: 182, distance: 50.9
click at [94, 182] on div "[PERSON_NAME] Monsieur, Je reviens vers vous dans ce dossier. Sauf erreur de ma…" at bounding box center [234, 182] width 281 height 69
click at [167, 145] on icon "Editor toolbar" at bounding box center [169, 142] width 6 height 6
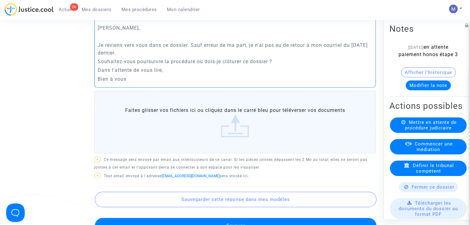
scroll to position [135, 0]
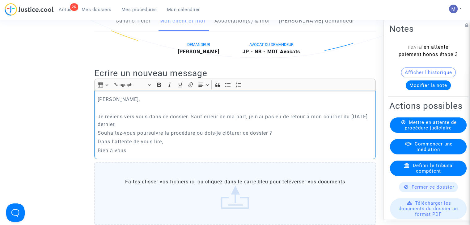
click at [374, 121] on div "[PERSON_NAME] Monsieur, Je reviens vers vous dans ce dossier. Sauf erreur de ma…" at bounding box center [234, 125] width 281 height 69
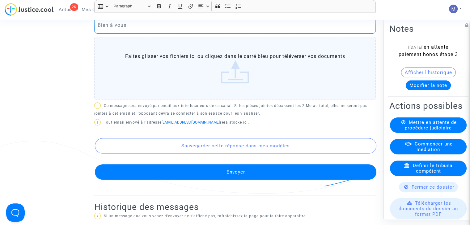
scroll to position [265, 0]
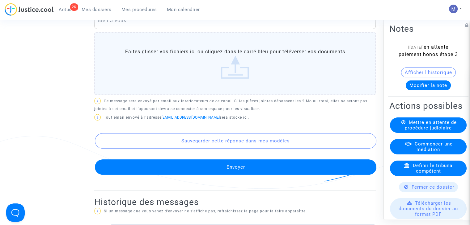
click at [265, 175] on button "Envoyer" at bounding box center [235, 167] width 281 height 15
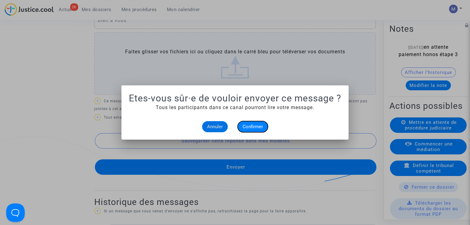
click at [251, 127] on span "Confirmer" at bounding box center [252, 127] width 20 height 6
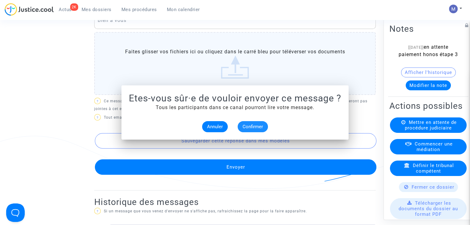
scroll to position [265, 0]
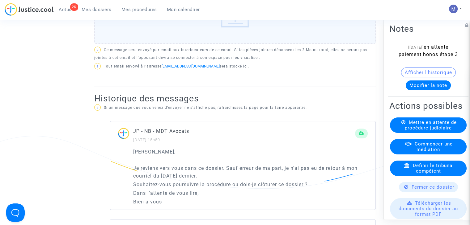
click at [409, 90] on button "Modifier la note" at bounding box center [427, 86] width 45 height 10
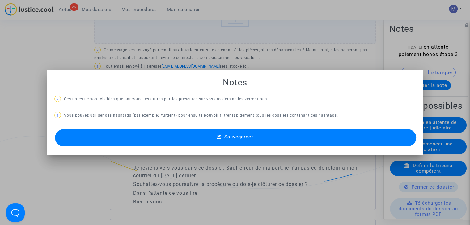
scroll to position [0, 0]
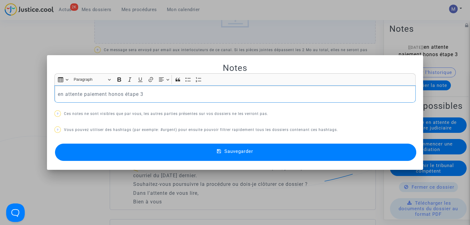
drag, startPoint x: 82, startPoint y: 92, endPoint x: 46, endPoint y: 92, distance: 35.5
click at [47, 92] on mat-dialog-container "Notes Rich Text Editor Insert table Insert table Heading Paragraph Paragraph He…" at bounding box center [235, 112] width 376 height 115
click at [237, 149] on span "Sauvegarder" at bounding box center [238, 152] width 29 height 6
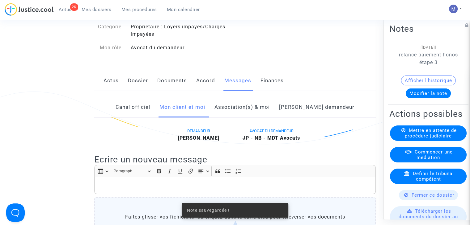
scroll to position [25, 0]
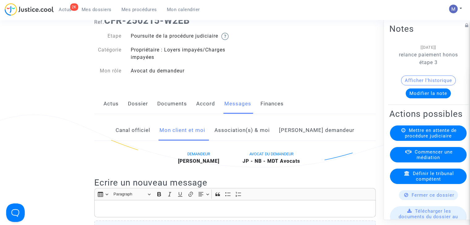
click at [134, 109] on link "Dossier" at bounding box center [138, 104] width 20 height 20
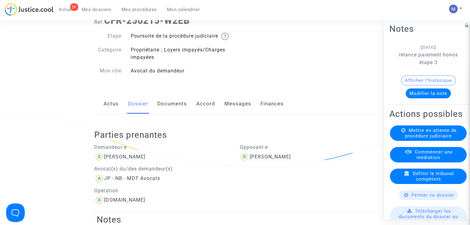
click at [91, 5] on link "Mes dossiers" at bounding box center [97, 9] width 40 height 9
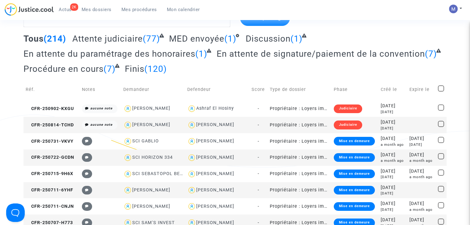
click at [81, 41] on span "Attente judiciaire" at bounding box center [107, 39] width 70 height 10
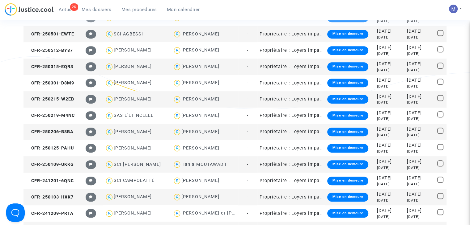
scroll to position [349, 0]
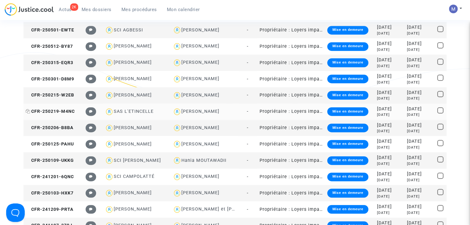
click at [64, 111] on span "CFR-250219-M4NC" at bounding box center [50, 111] width 49 height 5
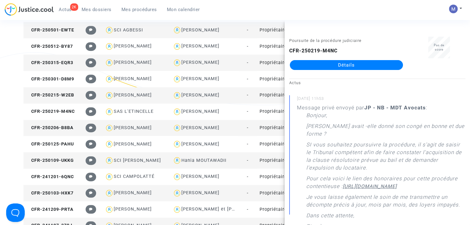
click at [333, 68] on link "Détails" at bounding box center [346, 65] width 113 height 10
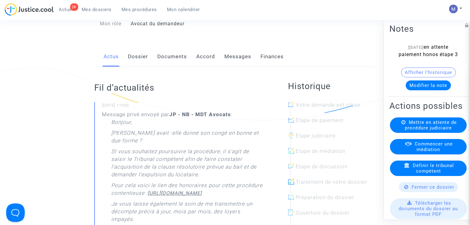
scroll to position [49, 0]
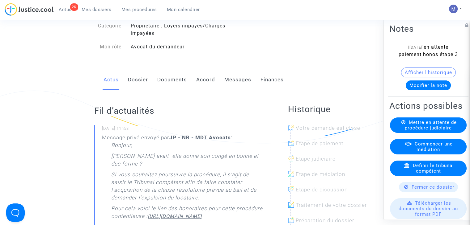
click at [237, 88] on link "Messages" at bounding box center [237, 80] width 27 height 20
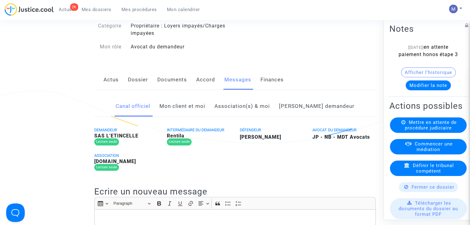
click at [180, 117] on link "Mon client et moi" at bounding box center [182, 106] width 46 height 20
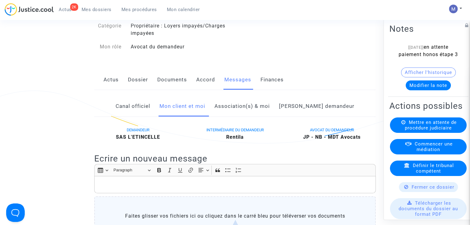
click at [116, 189] on p "Rich Text Editor, main" at bounding box center [235, 185] width 275 height 8
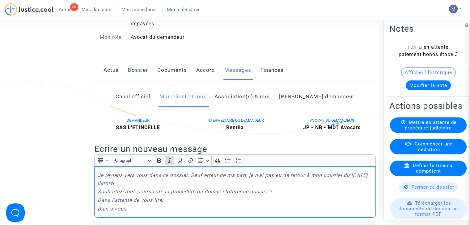
drag, startPoint x: 136, startPoint y: 217, endPoint x: 97, endPoint y: 183, distance: 51.6
click at [97, 183] on div "Je reviens vers vous dans ce dossier. Sauf erreur de ma part, je n'ai pas eu de…" at bounding box center [234, 192] width 281 height 51
click at [170, 164] on icon "Editor toolbar" at bounding box center [169, 161] width 6 height 6
click at [100, 184] on p "Je reviens vers vous dans ce dossier. Sauf erreur de ma part, je n'ai pas eu de…" at bounding box center [235, 179] width 275 height 15
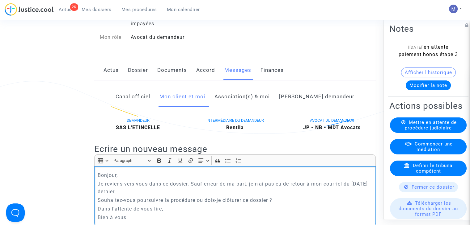
click at [370, 192] on p "Je reviens vers vous dans ce dossier. Sauf erreur de ma part, je n'ai pas eu de…" at bounding box center [235, 187] width 275 height 15
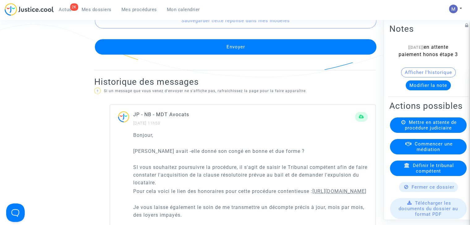
scroll to position [350, 0]
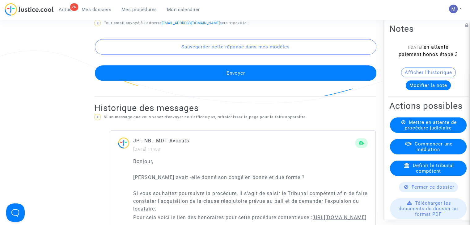
click at [241, 74] on button "Envoyer" at bounding box center [235, 72] width 281 height 15
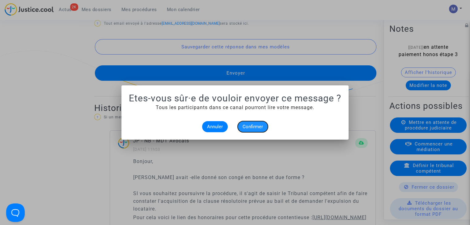
click at [248, 123] on button "Confirmer" at bounding box center [252, 126] width 30 height 11
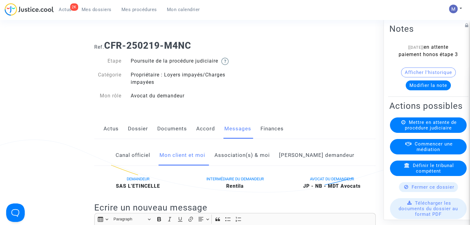
scroll to position [350, 0]
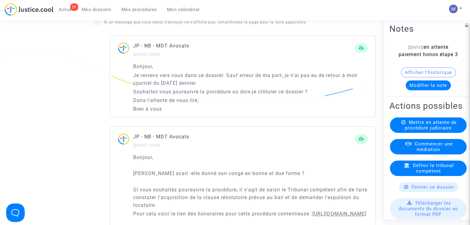
click at [423, 90] on button "Modifier la note" at bounding box center [427, 86] width 45 height 10
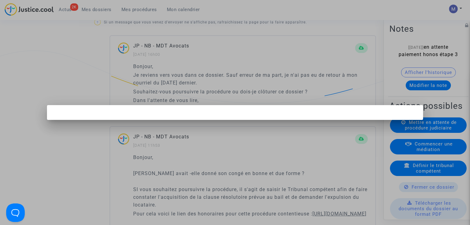
scroll to position [0, 0]
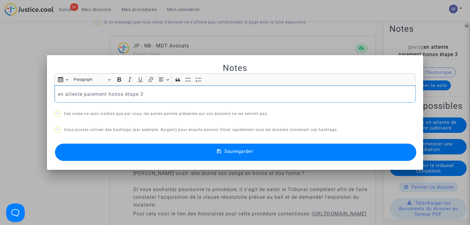
drag, startPoint x: 82, startPoint y: 94, endPoint x: 49, endPoint y: 93, distance: 32.8
click at [49, 93] on mat-dialog-container "Notes Rich Text Editor Insert table Insert table Heading Paragraph Paragraph He…" at bounding box center [235, 112] width 376 height 115
click at [153, 150] on button "Sauvegarder" at bounding box center [235, 152] width 361 height 17
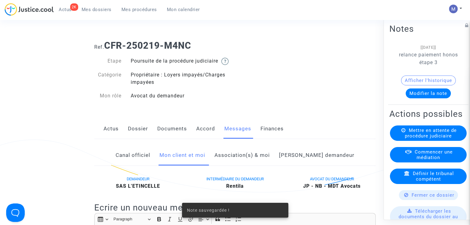
scroll to position [350, 0]
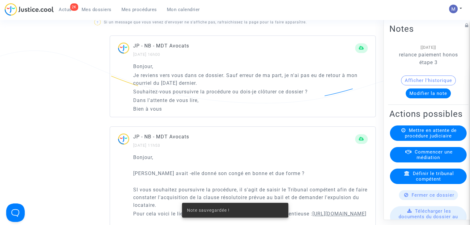
click at [95, 8] on span "Mes dossiers" at bounding box center [97, 10] width 30 height 6
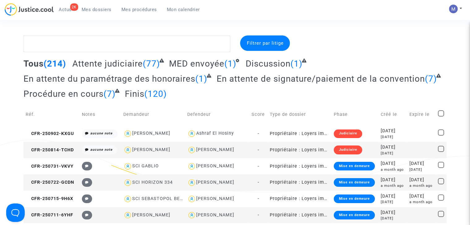
click at [117, 63] on span "Attente judiciaire" at bounding box center [107, 64] width 70 height 10
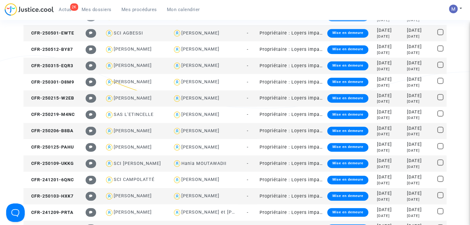
scroll to position [383, 0]
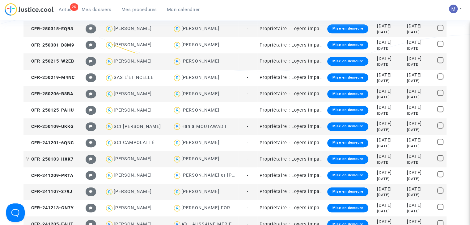
click at [65, 160] on span "CFR-250103-HXK7" at bounding box center [50, 159] width 48 height 5
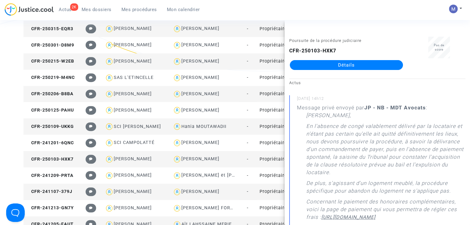
click at [346, 65] on link "Détails" at bounding box center [346, 65] width 113 height 10
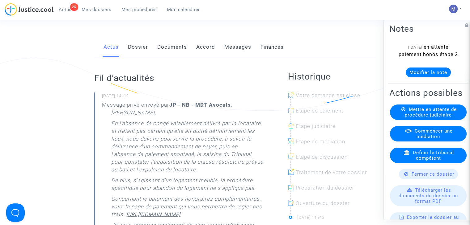
scroll to position [30, 0]
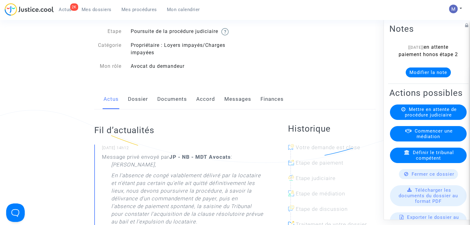
click at [235, 105] on link "Messages" at bounding box center [237, 99] width 27 height 20
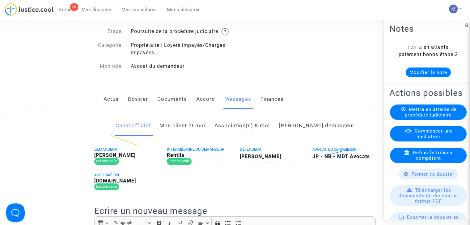
click at [182, 136] on link "Mon client et moi" at bounding box center [182, 126] width 46 height 20
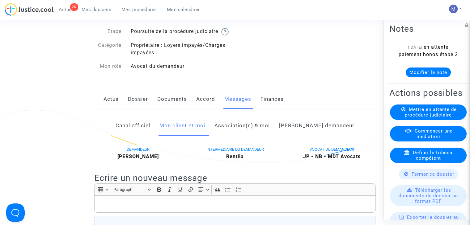
click at [105, 208] on p "Rich Text Editor, main" at bounding box center [235, 205] width 275 height 8
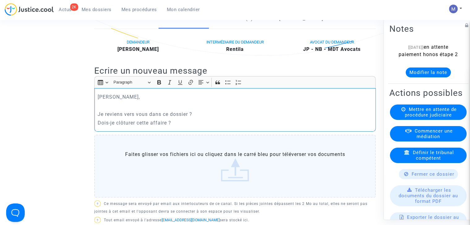
scroll to position [132, 0]
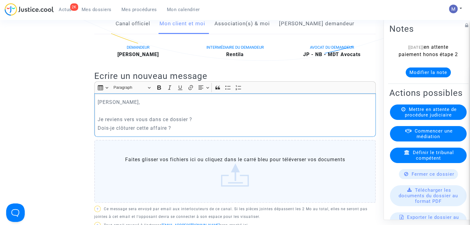
click at [181, 131] on div "[PERSON_NAME] Monsieur, [PERSON_NAME] reviens vers vous dans ce dossier ? Dois-…" at bounding box center [234, 115] width 281 height 43
click at [204, 124] on p "Je reviens vers vous dans ce dossier ?" at bounding box center [235, 120] width 275 height 8
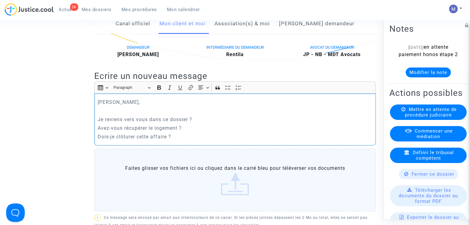
click at [180, 141] on p "Dois-je clôturer cette affaire ?" at bounding box center [235, 137] width 275 height 8
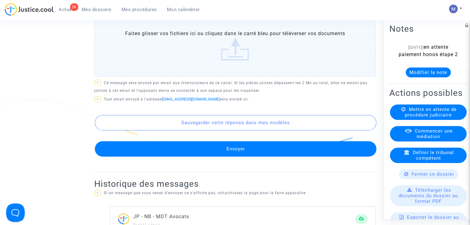
scroll to position [306, 0]
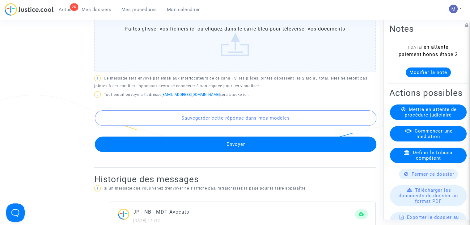
click at [256, 152] on button "Envoyer" at bounding box center [235, 144] width 281 height 15
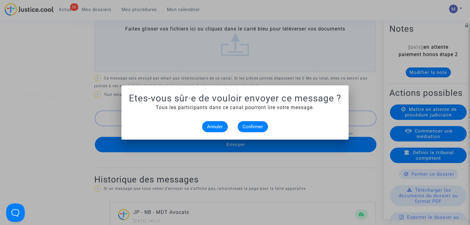
scroll to position [0, 0]
click at [258, 132] on button "Confirmer" at bounding box center [252, 126] width 30 height 11
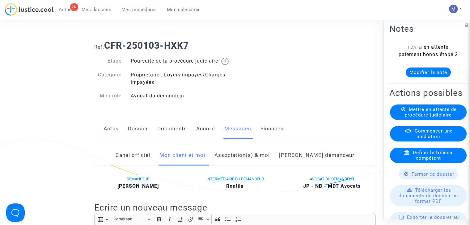
scroll to position [306, 0]
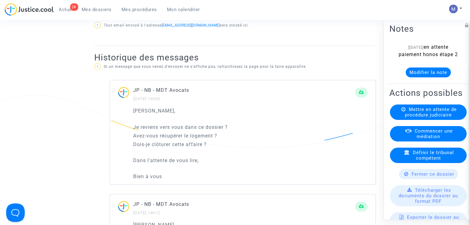
click at [416, 78] on button "Modifier la note" at bounding box center [427, 73] width 45 height 10
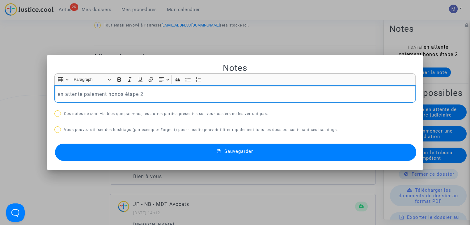
click at [83, 94] on p "en attente paiement honos étape 2" at bounding box center [235, 94] width 354 height 8
click at [137, 93] on p "relance paiement honos étape 2" at bounding box center [235, 94] width 354 height 8
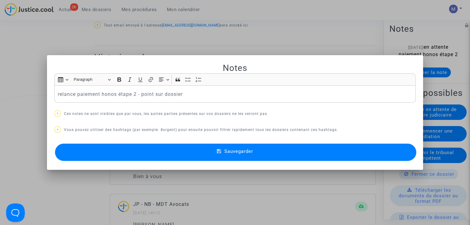
click at [203, 150] on button "Sauvegarder" at bounding box center [235, 152] width 361 height 17
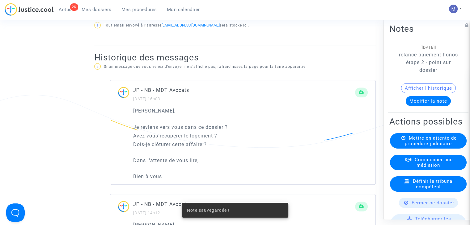
click at [82, 9] on span "Mes dossiers" at bounding box center [97, 10] width 30 height 6
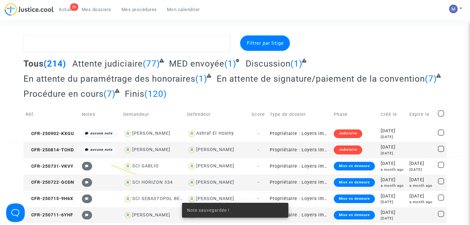
click at [126, 64] on span "Attente judiciaire" at bounding box center [107, 64] width 70 height 10
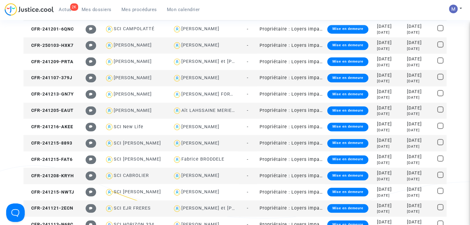
scroll to position [503, 0]
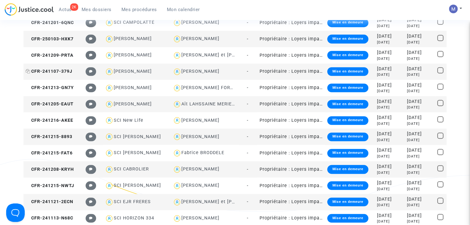
click at [65, 71] on span "CFR-241107-379J" at bounding box center [49, 71] width 47 height 5
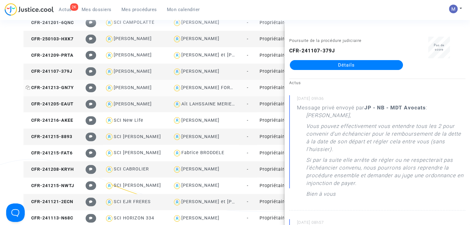
click at [67, 88] on span "CFR-241213-GN7Y" at bounding box center [50, 87] width 48 height 5
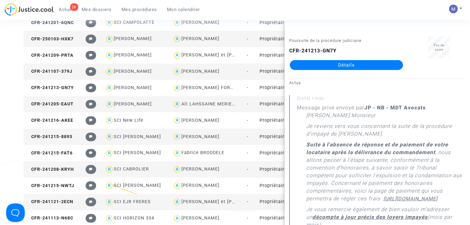
click at [347, 67] on link "Détails" at bounding box center [346, 65] width 113 height 10
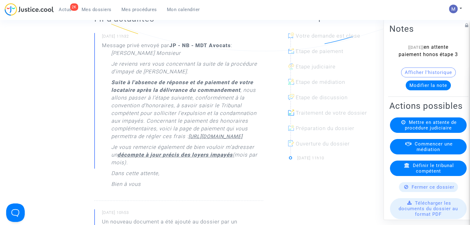
scroll to position [103, 0]
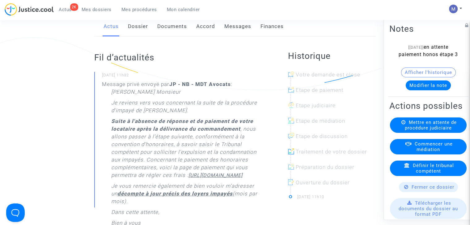
click at [236, 36] on link "Messages" at bounding box center [237, 26] width 27 height 20
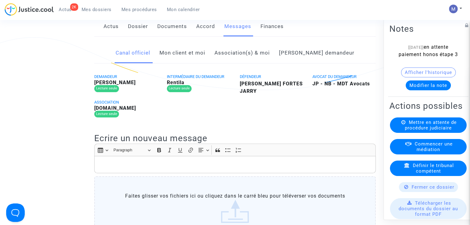
click at [184, 62] on link "Mon client et moi" at bounding box center [182, 53] width 46 height 20
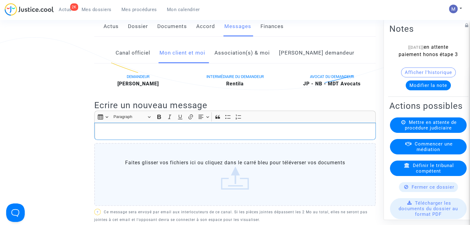
click at [111, 136] on p "Rich Text Editor, main" at bounding box center [235, 132] width 275 height 8
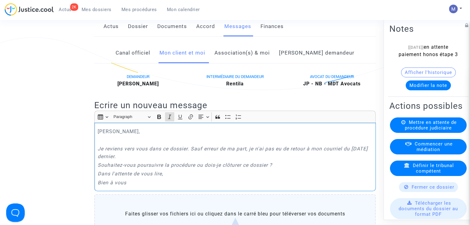
drag, startPoint x: 136, startPoint y: 189, endPoint x: 92, endPoint y: 145, distance: 61.8
click at [170, 119] on icon "Editor toolbar" at bounding box center [169, 117] width 3 height 4
click at [355, 156] on p "Je reviens vers vous dans ce dossier. Sauf erreur de ma part, je n'ai pas eu de…" at bounding box center [235, 152] width 275 height 15
click at [370, 156] on p "Je reviens vers vous dans ce dossier. Sauf erreur de ma part, je n'ai pas eu de…" at bounding box center [235, 152] width 275 height 15
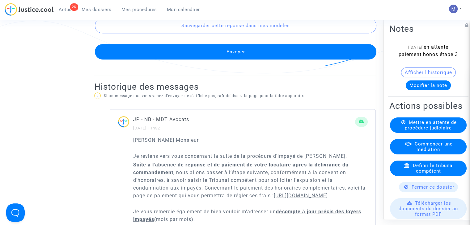
scroll to position [359, 0]
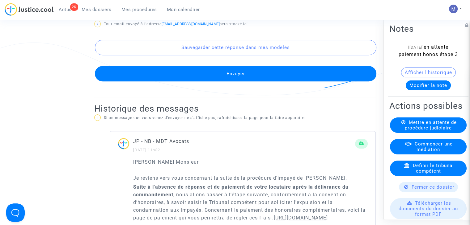
click at [232, 81] on button "Envoyer" at bounding box center [235, 73] width 281 height 15
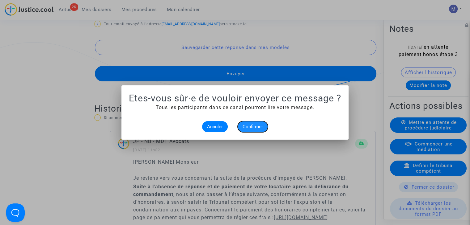
click at [252, 121] on button "Confirmer" at bounding box center [252, 126] width 30 height 11
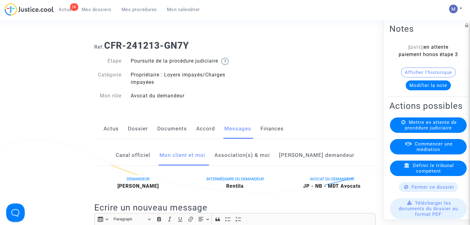
scroll to position [359, 0]
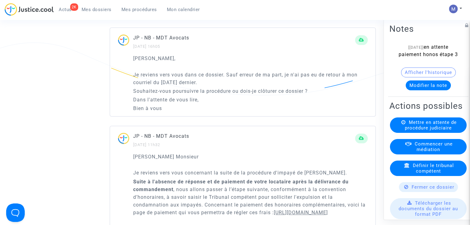
click at [413, 90] on button "Modifier la note" at bounding box center [427, 86] width 45 height 10
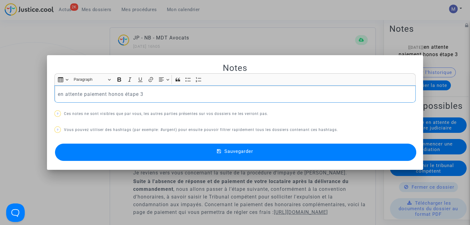
scroll to position [0, 0]
drag, startPoint x: 80, startPoint y: 91, endPoint x: 37, endPoint y: 94, distance: 43.6
click at [37, 94] on div "Notes Rich Text Editor Insert table Insert table Heading Paragraph Paragraph He…" at bounding box center [235, 112] width 470 height 225
click at [215, 157] on button "Sauvegarder" at bounding box center [235, 152] width 361 height 17
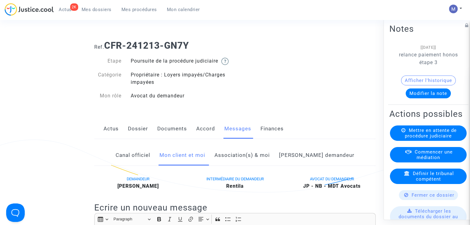
click at [141, 137] on link "Dossier" at bounding box center [138, 129] width 20 height 20
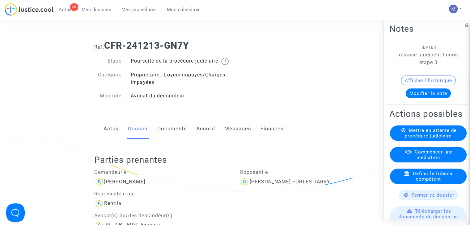
click at [101, 7] on span "Mes dossiers" at bounding box center [97, 10] width 30 height 6
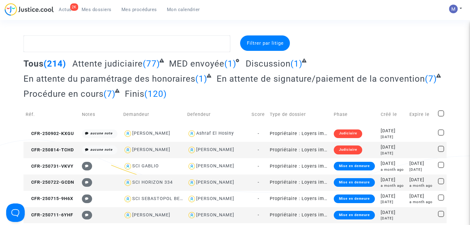
click at [100, 59] on span "Attente judiciaire" at bounding box center [107, 64] width 70 height 10
click at [127, 63] on span "Attente judiciaire" at bounding box center [107, 64] width 70 height 10
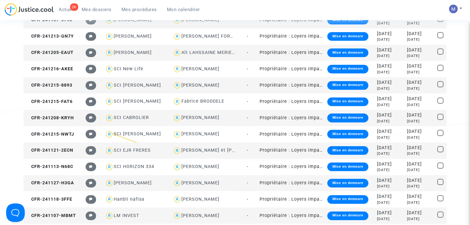
scroll to position [560, 0]
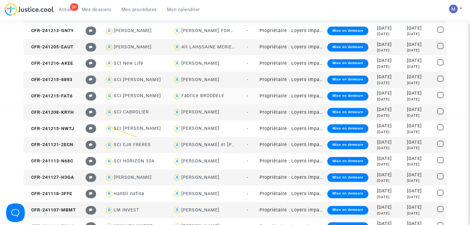
click at [59, 94] on span "CFR-241215-FAT6" at bounding box center [49, 96] width 47 height 5
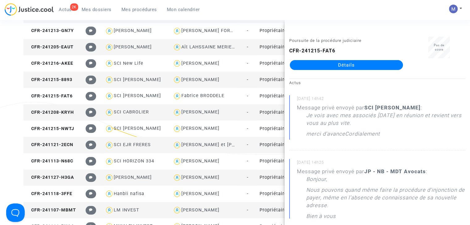
click at [348, 65] on link "Détails" at bounding box center [346, 65] width 113 height 10
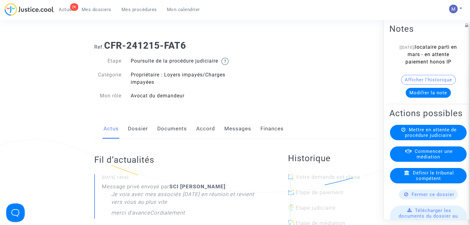
click at [231, 138] on link "Messages" at bounding box center [237, 129] width 27 height 20
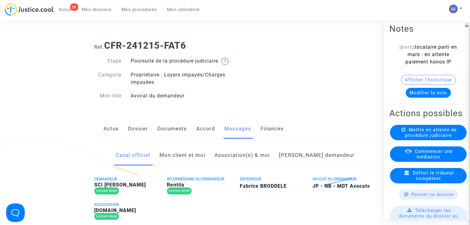
click at [190, 165] on link "Mon client et moi" at bounding box center [182, 155] width 46 height 20
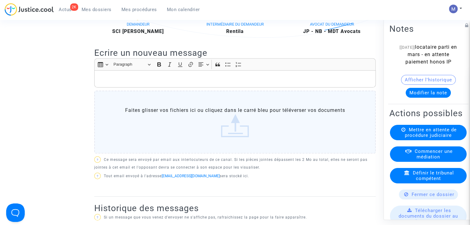
scroll to position [152, 0]
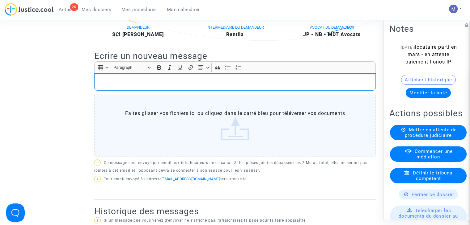
click at [112, 86] on p "Rich Text Editor, main" at bounding box center [235, 82] width 275 height 8
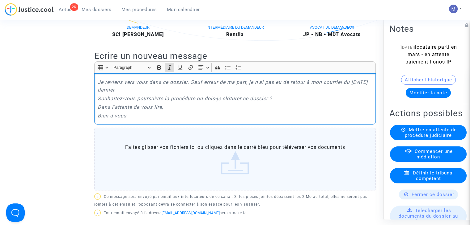
click at [98, 88] on icon "Je reviens vers vous dans ce dossier. Sauf erreur de ma part, je n'ai pas eu de…" at bounding box center [233, 86] width 270 height 14
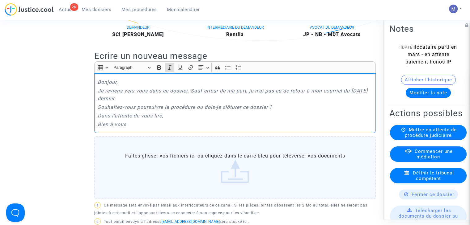
drag, startPoint x: 136, startPoint y: 134, endPoint x: 92, endPoint y: 86, distance: 64.5
click at [166, 71] on icon "Editor toolbar" at bounding box center [169, 68] width 6 height 6
click at [191, 103] on p "Je reviens vers vous dans ce dossier. Sauf erreur de ma part, je n'ai pas eu de…" at bounding box center [235, 94] width 275 height 15
drag, startPoint x: 192, startPoint y: 99, endPoint x: 198, endPoint y: 104, distance: 7.6
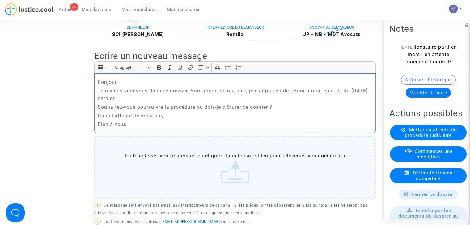
click at [198, 103] on p "Je reviens vers vous dans ce dossier. Sauf erreur de ma part, je n'ai pas eu de…" at bounding box center [235, 94] width 275 height 15
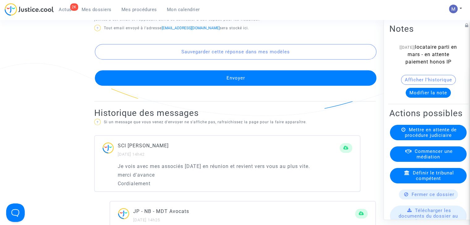
scroll to position [341, 0]
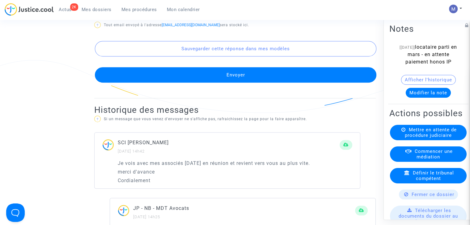
click at [231, 82] on button "Envoyer" at bounding box center [235, 74] width 281 height 15
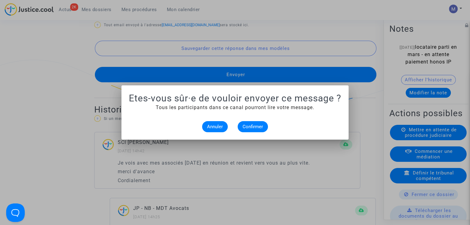
scroll to position [0, 0]
click at [259, 128] on span "Confirmer" at bounding box center [252, 127] width 20 height 6
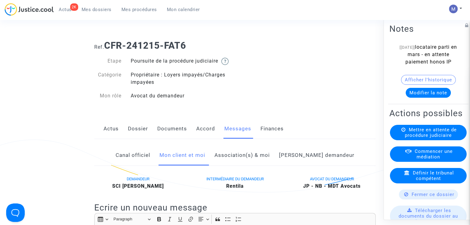
scroll to position [341, 0]
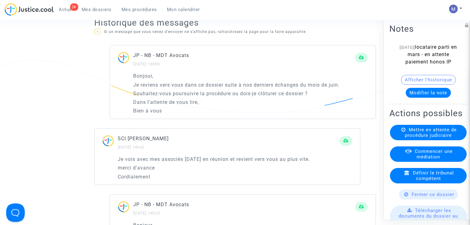
click at [418, 98] on button "Modifier la note" at bounding box center [427, 93] width 45 height 10
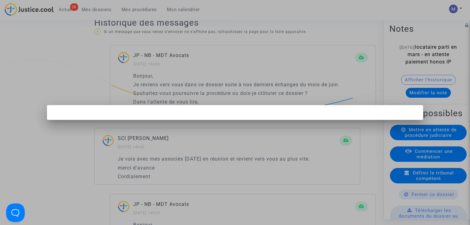
scroll to position [0, 0]
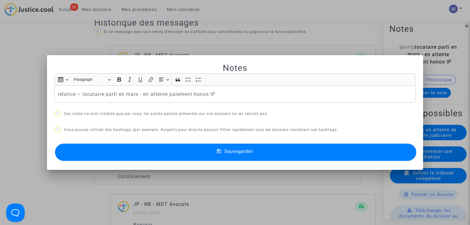
click at [148, 155] on button "Sauvegarder" at bounding box center [235, 152] width 361 height 17
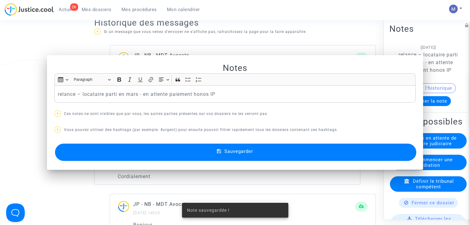
scroll to position [341, 0]
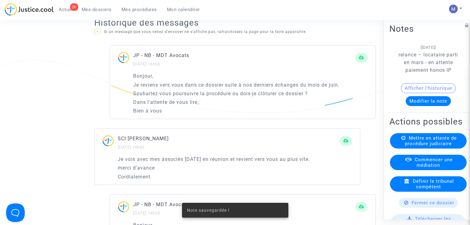
click at [95, 10] on span "Mes dossiers" at bounding box center [97, 10] width 30 height 6
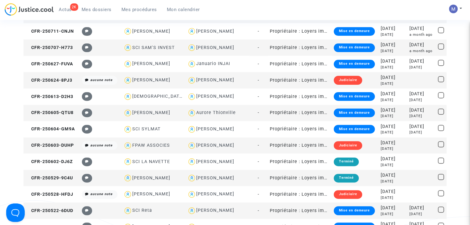
scroll to position [341, 0]
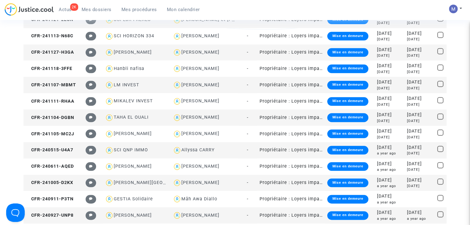
scroll to position [688, 0]
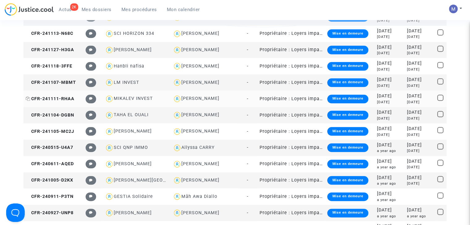
click at [62, 98] on span "CFR-241111-RHAA" at bounding box center [50, 98] width 49 height 5
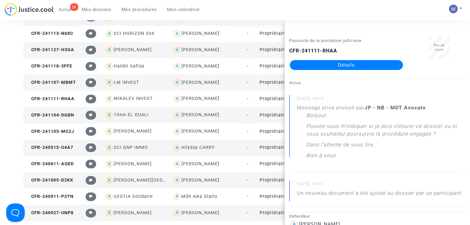
click at [328, 68] on link "Détails" at bounding box center [346, 65] width 113 height 10
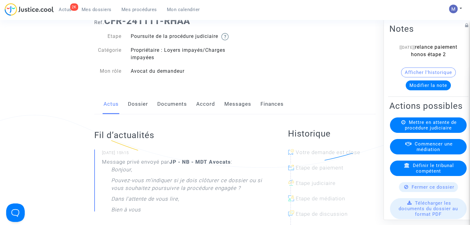
scroll to position [19, 0]
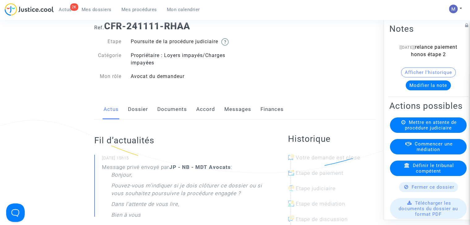
click at [230, 116] on link "Messages" at bounding box center [237, 109] width 27 height 20
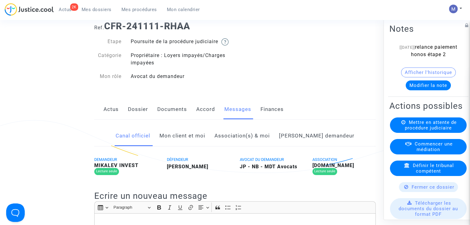
click at [195, 142] on link "Mon client et moi" at bounding box center [182, 136] width 46 height 20
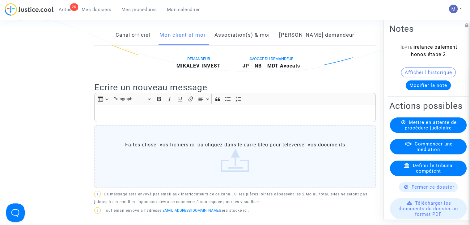
scroll to position [151, 0]
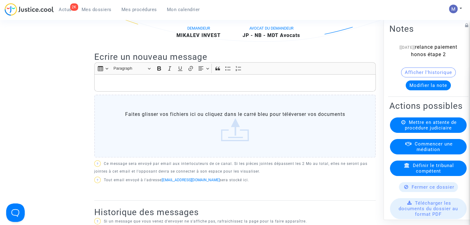
click at [136, 87] on p "Rich Text Editor, main" at bounding box center [235, 83] width 275 height 8
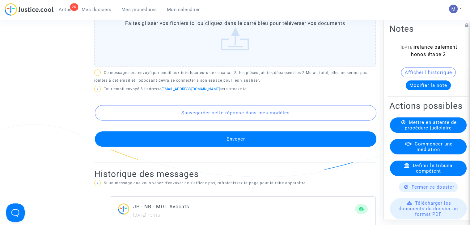
scroll to position [271, 0]
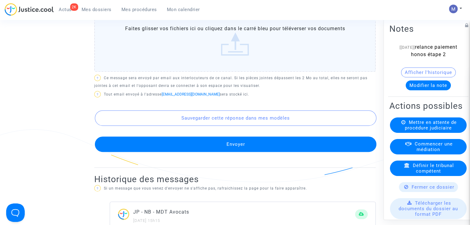
click at [248, 152] on button "Envoyer" at bounding box center [235, 144] width 281 height 15
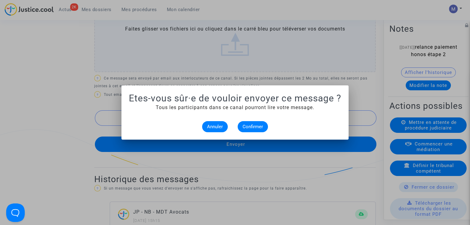
scroll to position [0, 0]
click at [257, 124] on button "Confirmer" at bounding box center [252, 126] width 30 height 11
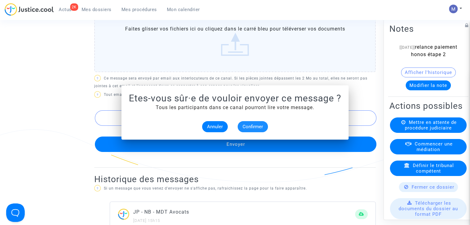
scroll to position [271, 0]
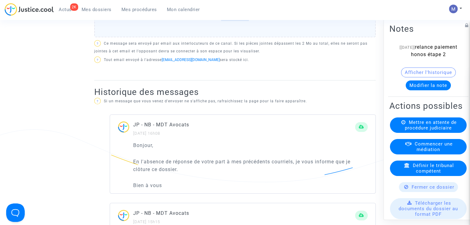
click at [417, 190] on span "Fermer ce dossier" at bounding box center [432, 188] width 43 height 6
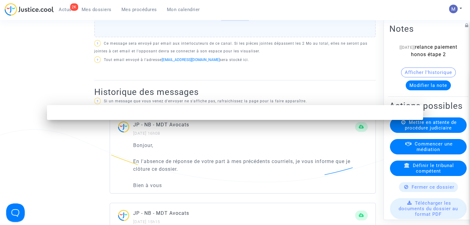
scroll to position [0, 0]
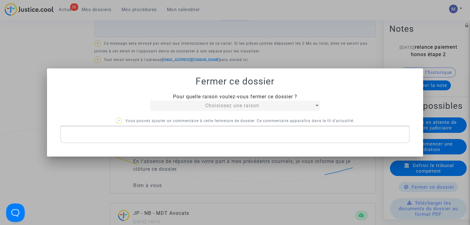
click at [268, 103] on div "Choisissez une raison" at bounding box center [232, 105] width 164 height 7
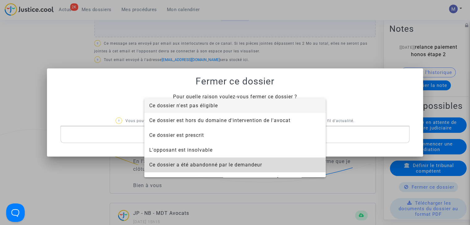
click at [236, 166] on span "Ce dossier a été abandonné par le demandeur" at bounding box center [205, 165] width 113 height 6
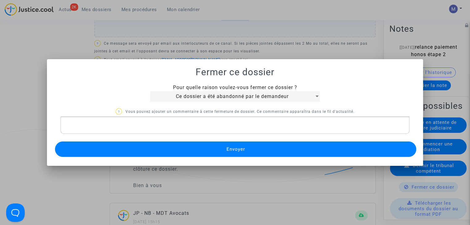
click at [240, 151] on span "Envoyer" at bounding box center [235, 150] width 19 height 6
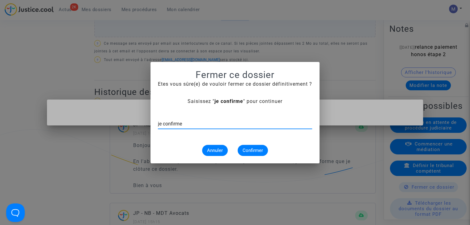
type input "je confirme"
click at [252, 149] on span "Confirmer" at bounding box center [252, 151] width 20 height 6
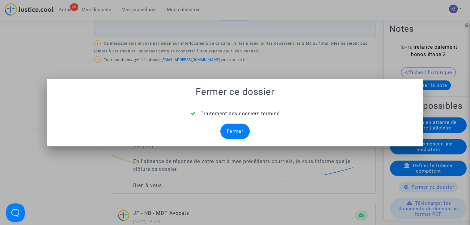
click at [237, 128] on div "Fermer" at bounding box center [234, 131] width 29 height 15
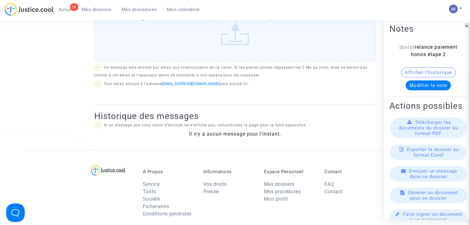
click at [96, 7] on span "Mes dossiers" at bounding box center [97, 10] width 30 height 6
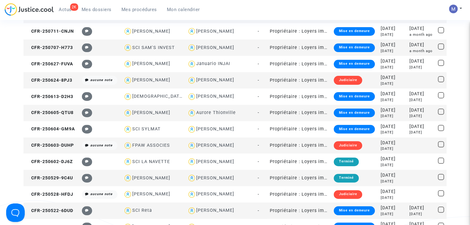
scroll to position [271, 0]
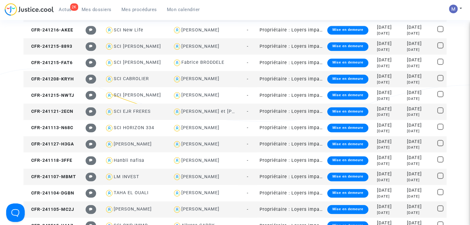
scroll to position [640, 0]
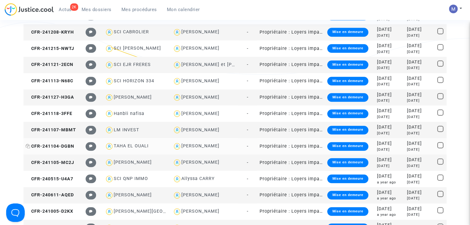
click at [62, 147] on span "CFR-241104-DGBN" at bounding box center [50, 146] width 48 height 5
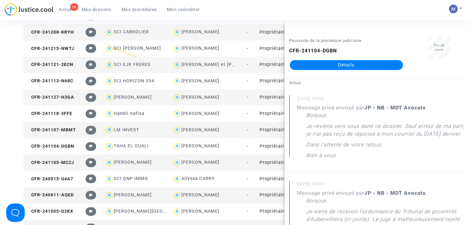
click at [372, 65] on link "Détails" at bounding box center [346, 65] width 113 height 10
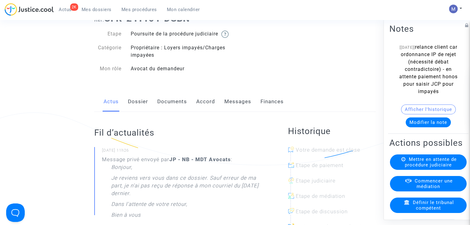
scroll to position [65, 0]
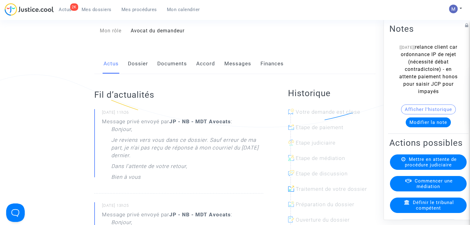
click at [237, 68] on link "Messages" at bounding box center [237, 64] width 27 height 20
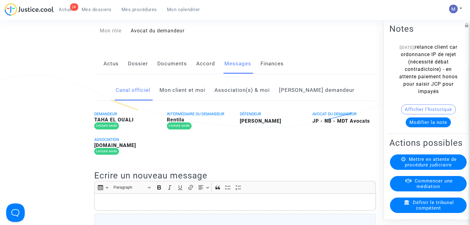
click at [205, 99] on link "Mon client et moi" at bounding box center [182, 90] width 46 height 20
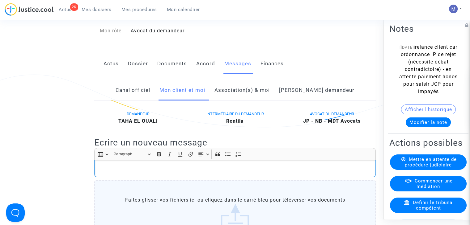
click at [113, 173] on p "Rich Text Editor, main" at bounding box center [235, 169] width 275 height 8
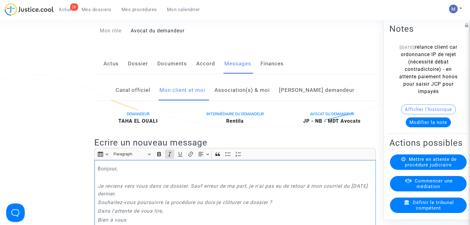
scroll to position [76, 0]
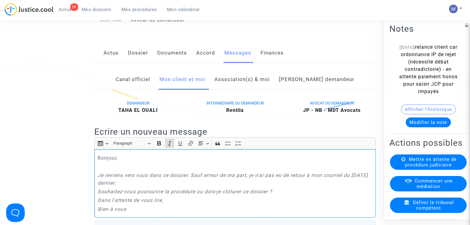
drag, startPoint x: 140, startPoint y: 217, endPoint x: 93, endPoint y: 182, distance: 58.6
click at [170, 147] on icon "Editor toolbar" at bounding box center [169, 144] width 6 height 6
click at [305, 196] on p "Souhaitez-vous poursuivre la procédure ou dois-je clôturer ce dossier ?" at bounding box center [235, 192] width 275 height 8
drag, startPoint x: 314, startPoint y: 182, endPoint x: 330, endPoint y: 195, distance: 20.1
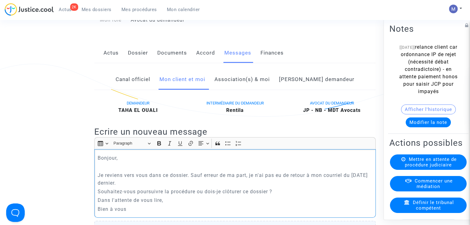
click at [330, 195] on div "Bonjour, Je reviens vers vous dans ce dossier. Sauf erreur de ma part, je n'ai …" at bounding box center [234, 183] width 281 height 69
click at [314, 182] on p "Je reviens vers vous dans ce dossier. Sauf erreur de ma part, je n'ai pas eu de…" at bounding box center [235, 179] width 275 height 15
drag, startPoint x: 314, startPoint y: 182, endPoint x: 318, endPoint y: 189, distance: 8.2
click at [318, 187] on p "Je reviens vers vous dans ce dossier. Sauf erreur de ma part, je n'ai pas eu de…" at bounding box center [235, 179] width 275 height 15
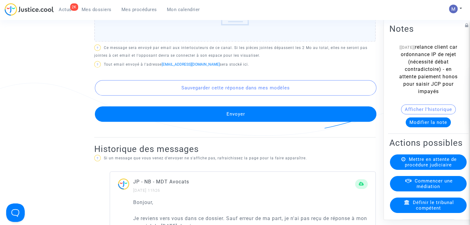
scroll to position [355, 0]
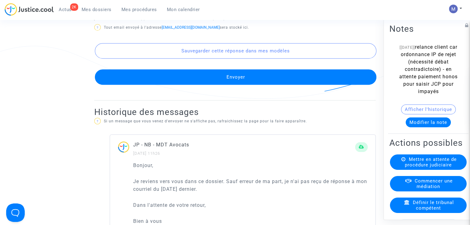
click at [233, 82] on button "Envoyer" at bounding box center [235, 76] width 281 height 15
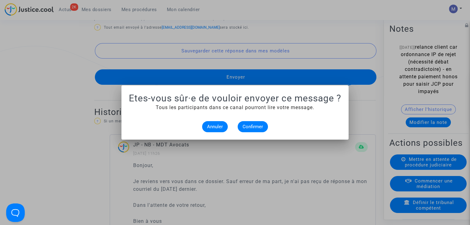
scroll to position [0, 0]
click at [258, 126] on span "Confirmer" at bounding box center [252, 127] width 20 height 6
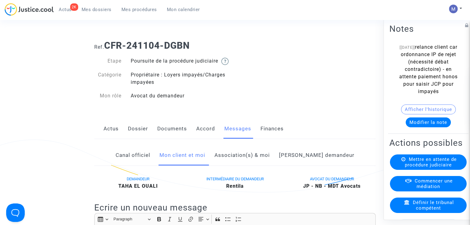
scroll to position [355, 0]
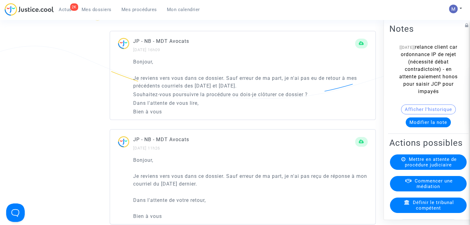
click at [423, 121] on button "Modifier la note" at bounding box center [427, 123] width 45 height 10
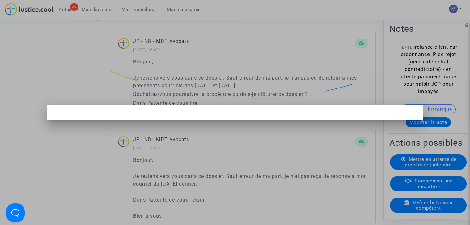
scroll to position [0, 0]
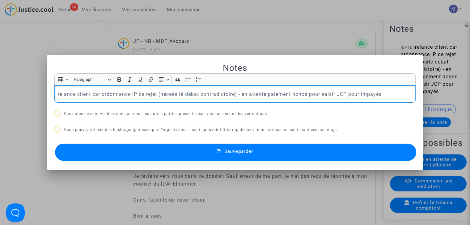
click at [148, 155] on button "Sauvegarder" at bounding box center [235, 152] width 361 height 17
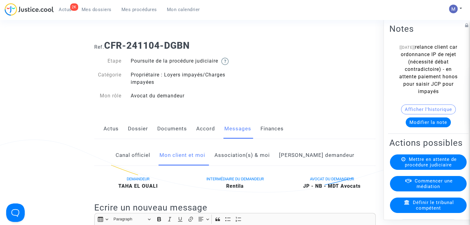
click at [99, 14] on link "Mes dossiers" at bounding box center [97, 9] width 40 height 9
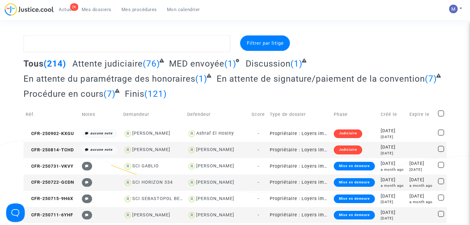
drag, startPoint x: 96, startPoint y: 61, endPoint x: 103, endPoint y: 59, distance: 8.2
click at [96, 61] on span "Attente judiciaire" at bounding box center [107, 64] width 70 height 10
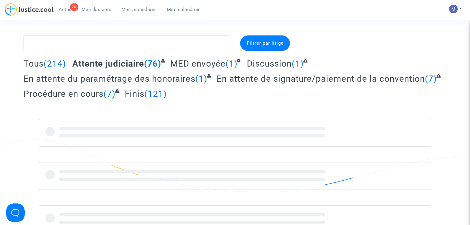
click at [127, 66] on span "Attente judiciaire" at bounding box center [108, 64] width 72 height 10
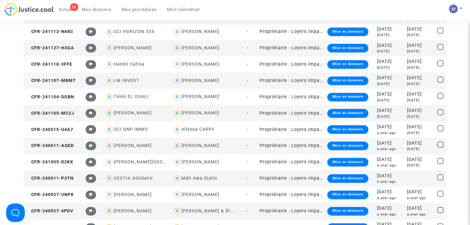
scroll to position [695, 0]
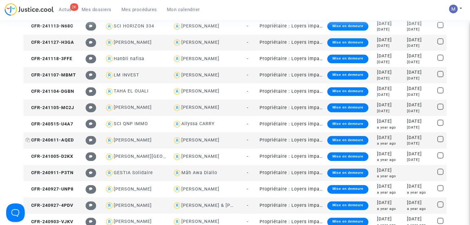
click at [66, 139] on span "CFR-240611-AQED" at bounding box center [50, 140] width 48 height 5
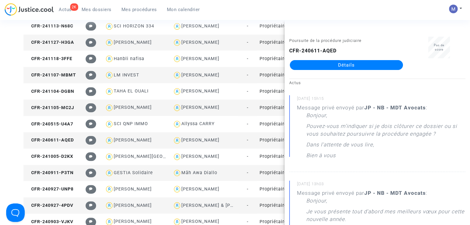
click at [368, 64] on link "Détails" at bounding box center [346, 65] width 113 height 10
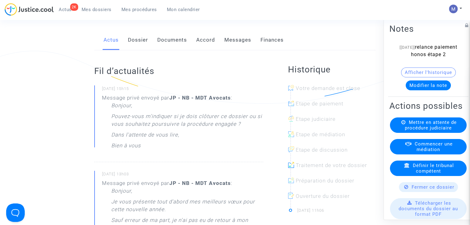
scroll to position [74, 0]
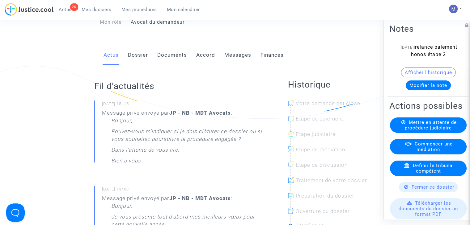
click at [241, 58] on link "Messages" at bounding box center [237, 55] width 27 height 20
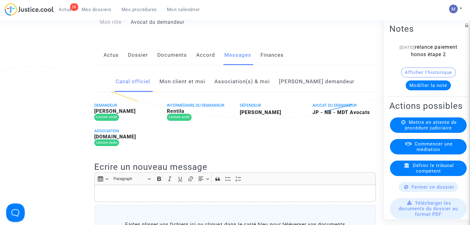
click at [182, 90] on link "Mon client et moi" at bounding box center [182, 82] width 46 height 20
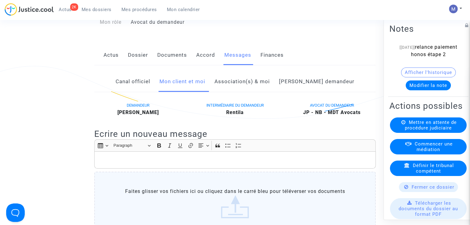
click at [125, 164] on p "Rich Text Editor, main" at bounding box center [235, 161] width 275 height 8
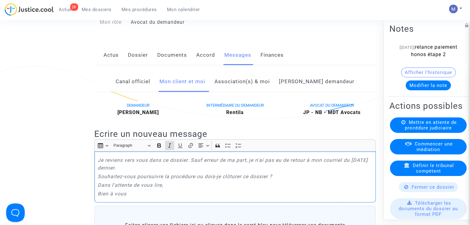
drag, startPoint x: 137, startPoint y: 203, endPoint x: 90, endPoint y: 167, distance: 59.3
click at [168, 149] on icon "Editor toolbar" at bounding box center [169, 146] width 6 height 6
click at [98, 168] on p "Je reviens vers vous dans ce dossier. Sauf erreur de ma part, je n'ai pas eu de…" at bounding box center [235, 164] width 275 height 15
drag, startPoint x: 335, startPoint y: 168, endPoint x: 338, endPoint y: 174, distance: 6.9
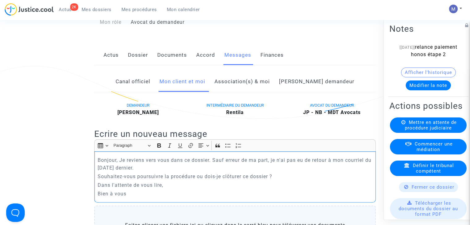
click at [338, 172] on p "Bonjour, Je reviens vers vous dans ce dossier. Sauf erreur de ma part, je n'ai …" at bounding box center [235, 164] width 275 height 15
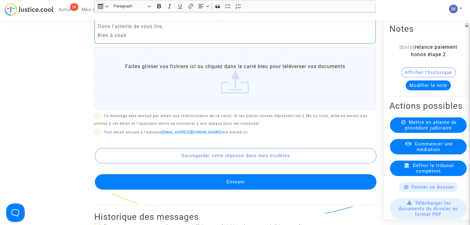
scroll to position [237, 0]
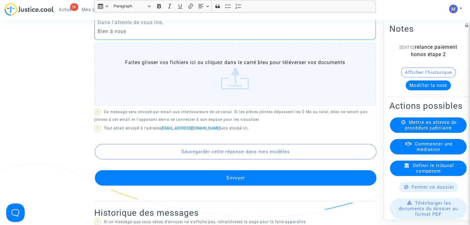
click at [223, 182] on button "Envoyer" at bounding box center [235, 177] width 281 height 15
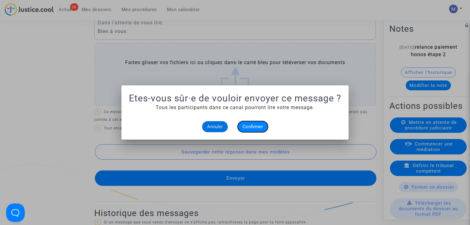
click at [248, 128] on span "Confirmer" at bounding box center [252, 127] width 20 height 6
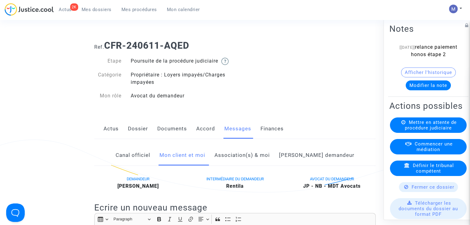
scroll to position [237, 0]
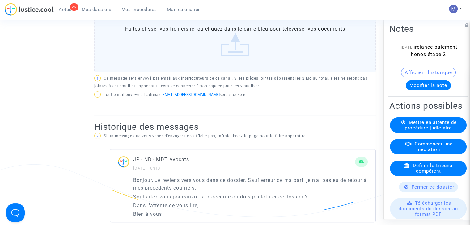
click at [410, 90] on button "Modifier la note" at bounding box center [427, 86] width 45 height 10
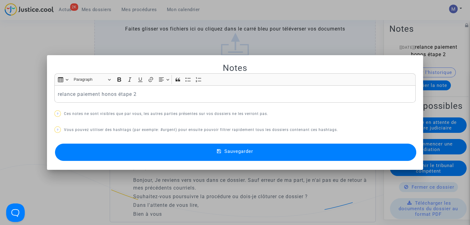
click at [235, 151] on span "Sauvegarder" at bounding box center [238, 152] width 29 height 6
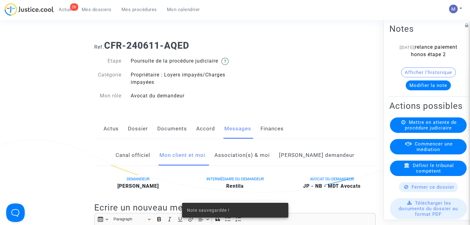
scroll to position [237, 0]
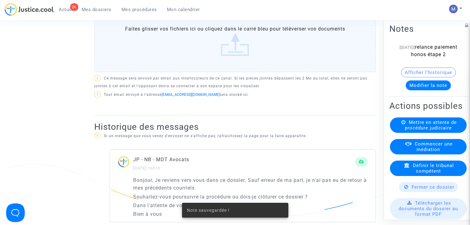
click at [104, 7] on span "Mes dossiers" at bounding box center [97, 10] width 30 height 6
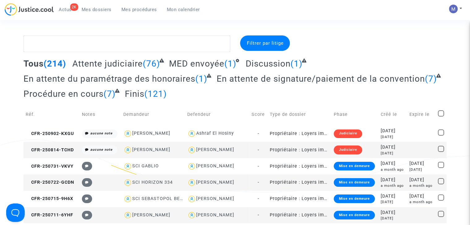
click at [115, 65] on span "Attente judiciaire" at bounding box center [107, 64] width 70 height 10
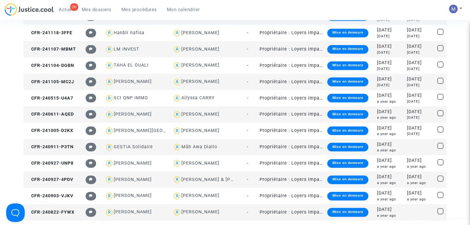
scroll to position [695, 0]
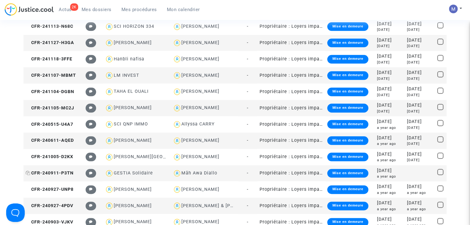
click at [67, 173] on span "CFR-240911-P3TN" at bounding box center [50, 173] width 48 height 5
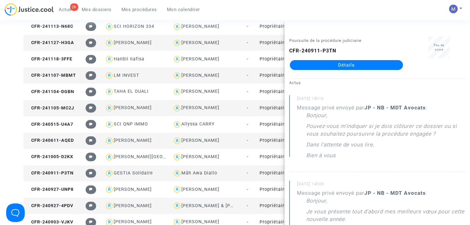
click at [372, 65] on link "Détails" at bounding box center [346, 65] width 113 height 10
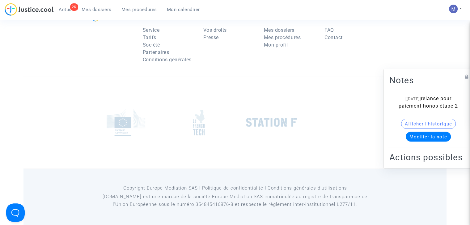
scroll to position [695, 0]
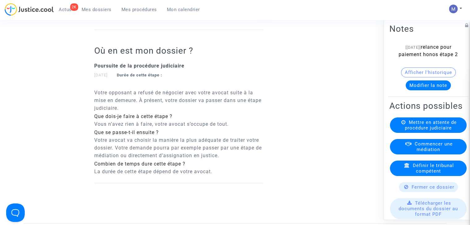
click at [423, 190] on span "Fermer ce dossier" at bounding box center [432, 188] width 43 height 6
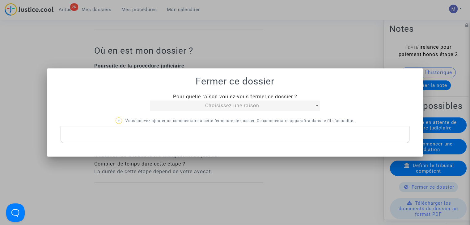
scroll to position [0, 0]
click at [273, 106] on div "Choisissez une raison" at bounding box center [232, 105] width 164 height 7
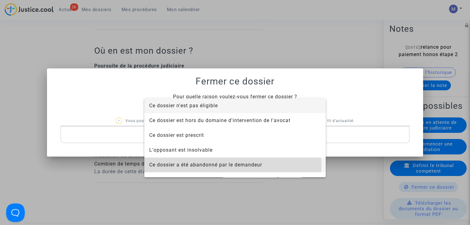
click at [212, 166] on span "Ce dossier a été abandonné par le demandeur" at bounding box center [205, 165] width 113 height 6
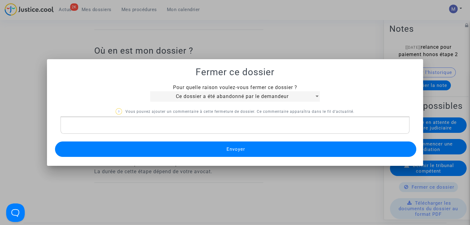
click at [216, 149] on button "Envoyer" at bounding box center [235, 149] width 361 height 15
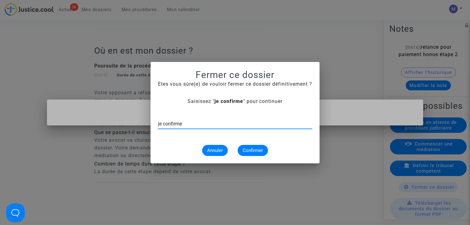
type input "je confirme"
click at [250, 149] on span "Confirmer" at bounding box center [252, 151] width 20 height 6
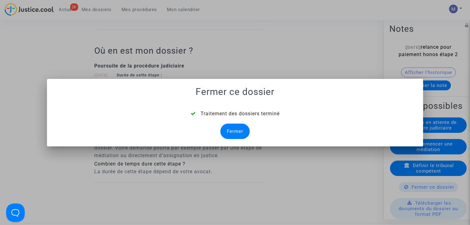
click at [233, 130] on div "Fermer" at bounding box center [234, 131] width 29 height 15
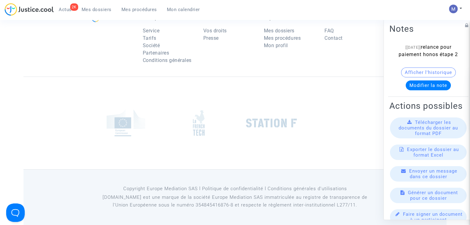
click at [94, 8] on span "Mes dossiers" at bounding box center [97, 10] width 30 height 6
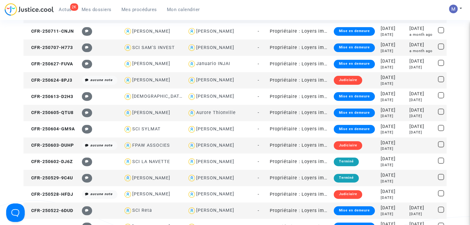
scroll to position [967, 0]
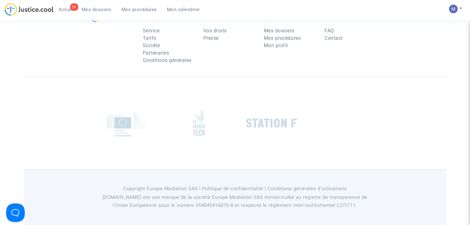
click at [100, 7] on span "Mes dossiers" at bounding box center [97, 10] width 30 height 6
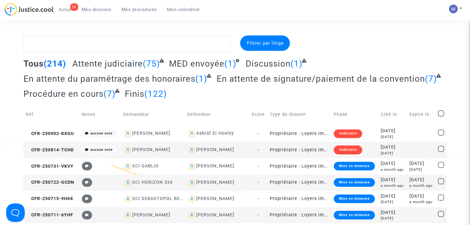
click at [120, 65] on span "Attente judiciaire" at bounding box center [107, 64] width 70 height 10
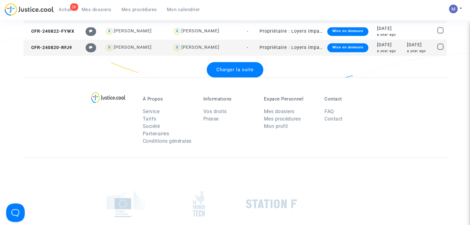
scroll to position [866, 0]
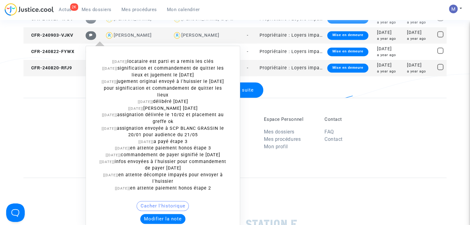
click at [170, 224] on button "Modifier la note" at bounding box center [162, 219] width 45 height 10
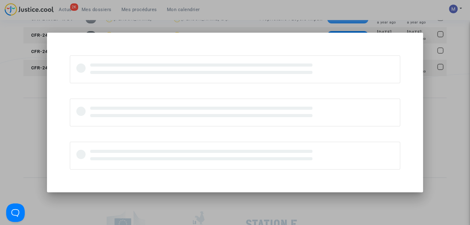
scroll to position [0, 0]
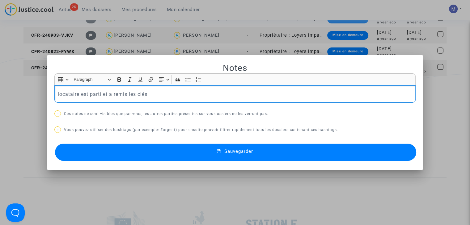
drag, startPoint x: 162, startPoint y: 103, endPoint x: 25, endPoint y: 93, distance: 137.8
click at [25, 93] on div "Notes Rich Text Editor Insert table Insert table Heading Paragraph Paragraph He…" at bounding box center [235, 112] width 470 height 225
click at [208, 145] on button "Sauvegarder" at bounding box center [235, 152] width 361 height 17
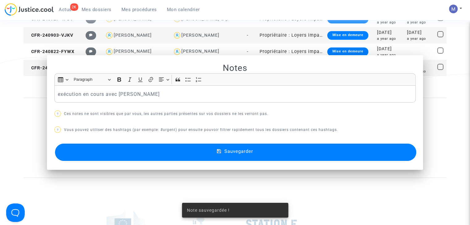
scroll to position [866, 0]
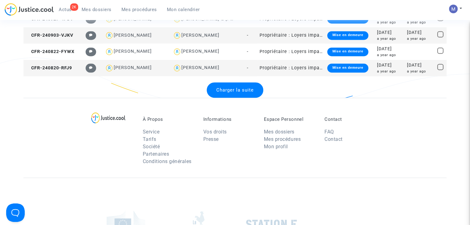
click at [233, 90] on span "Charger la suite" at bounding box center [234, 90] width 37 height 6
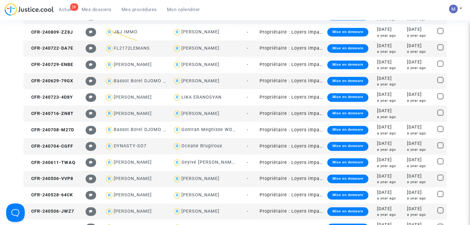
scroll to position [925, 0]
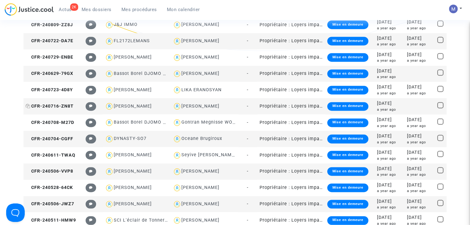
click at [66, 105] on span "CFR-240716-ZN8T" at bounding box center [50, 106] width 48 height 5
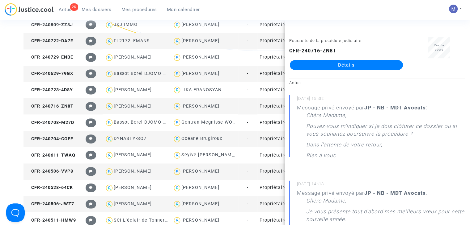
click at [347, 70] on div "Poursuite de la procédure judiciaire CFR-240716-ZN8T Détails" at bounding box center [346, 56] width 124 height 39
click at [349, 67] on link "Détails" at bounding box center [346, 65] width 113 height 10
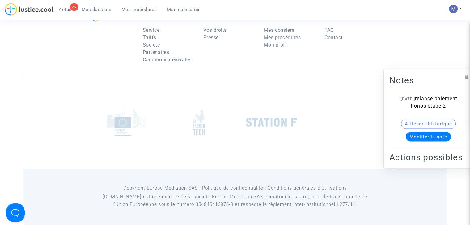
scroll to position [925, 0]
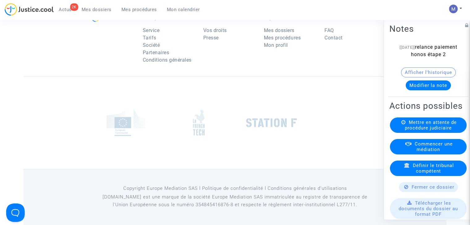
click at [431, 190] on span "Fermer ce dossier" at bounding box center [432, 188] width 43 height 6
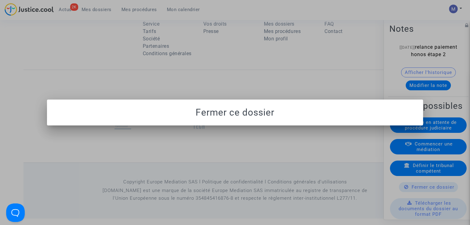
scroll to position [0, 0]
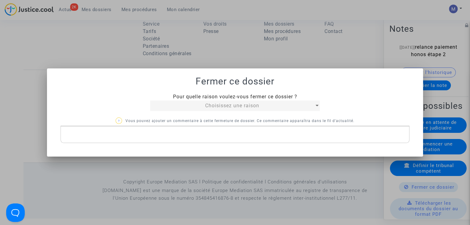
click at [301, 99] on div "Pour quelle raison voulez-vous fermer ce dossier ? Choisissez une raison" at bounding box center [234, 102] width 179 height 18
click at [287, 105] on div "Choisissez une raison" at bounding box center [232, 105] width 164 height 7
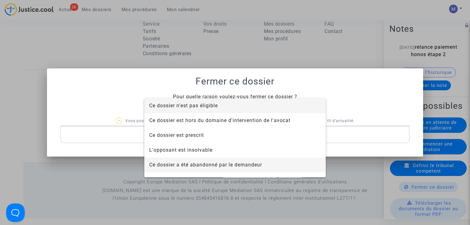
click at [230, 162] on span "Ce dossier a été abandonné par le demandeur" at bounding box center [234, 165] width 171 height 15
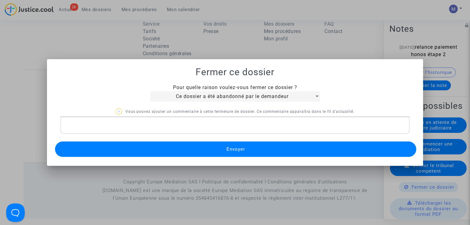
click span "Envoyer"
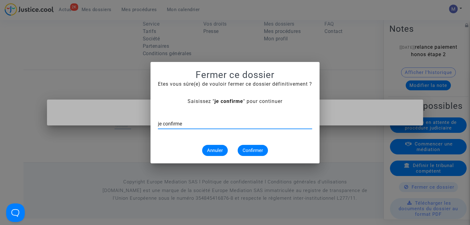
type input "je confirme"
click span "Confirmer"
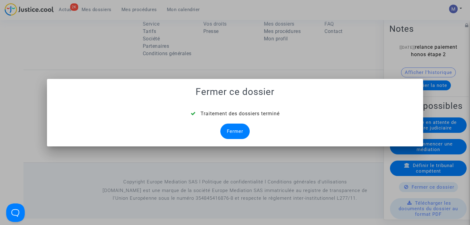
click div "Fermer"
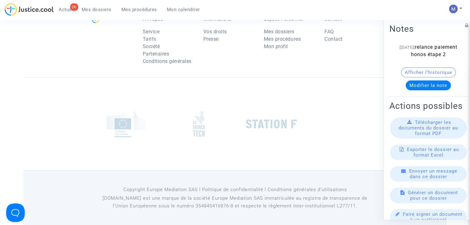
click span "Mes dossiers"
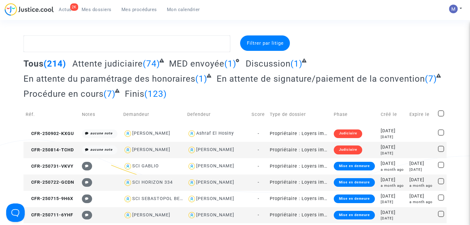
click span "Attente judiciaire"
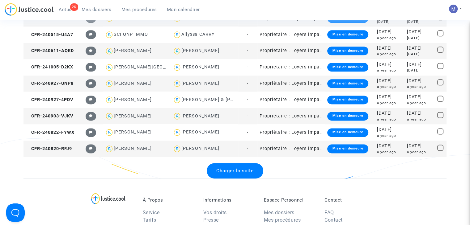
scroll to position [799, 0]
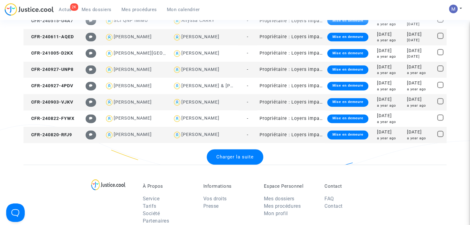
click span "Charger la suite"
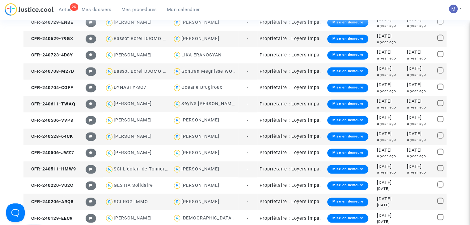
scroll to position [957, 0]
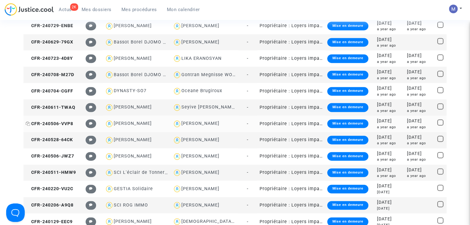
drag, startPoint x: 76, startPoint y: 123, endPoint x: 32, endPoint y: 123, distance: 43.2
click td "CFR-240506-VVP8"
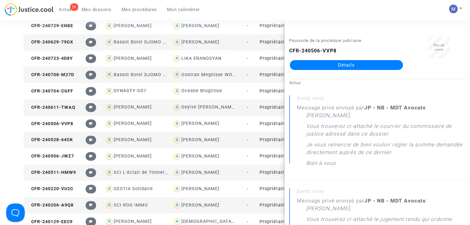
click link "Détails"
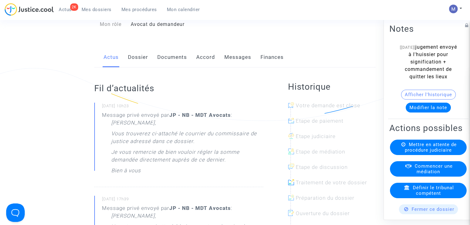
scroll to position [70, 0]
click link "Messages"
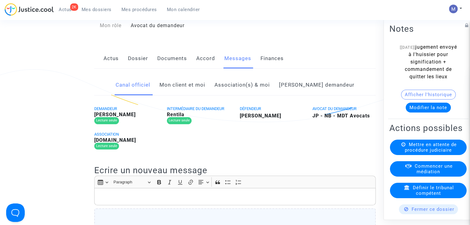
click link "Mon client et moi"
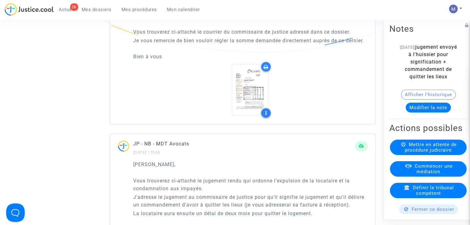
scroll to position [408, 0]
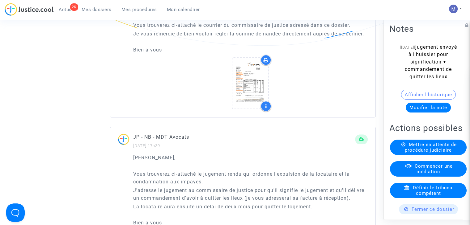
click span "Mes dossiers"
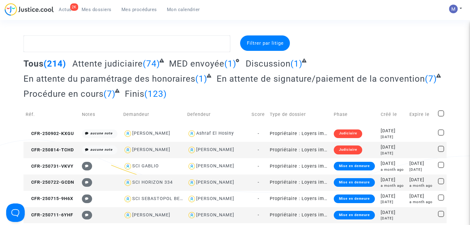
click span "Attente judiciaire"
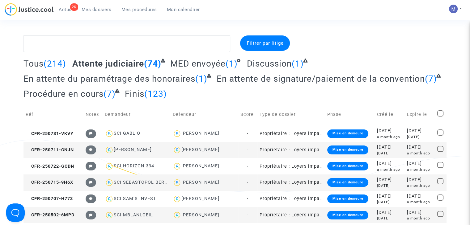
scroll to position [861, 0]
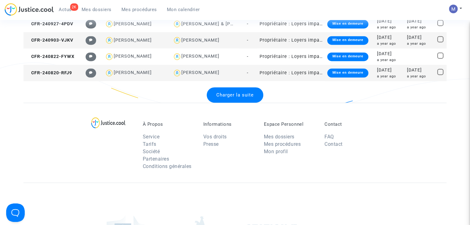
click span "Charger la suite"
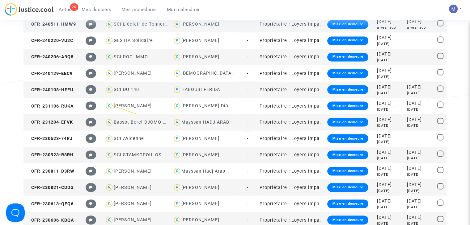
scroll to position [1082, 0]
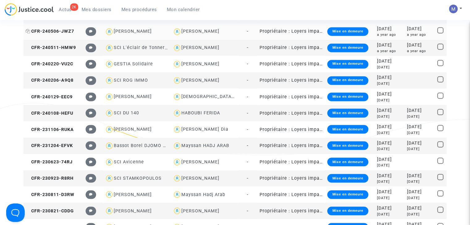
click span "CFR-240506-JWZ7"
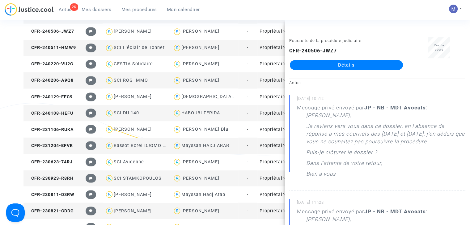
click link "Détails"
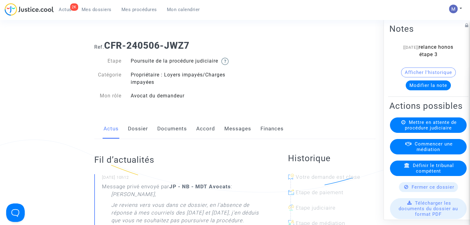
click link "Messages"
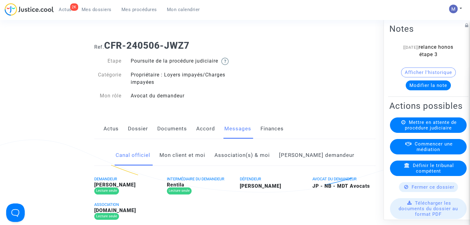
click link "Mon client et moi"
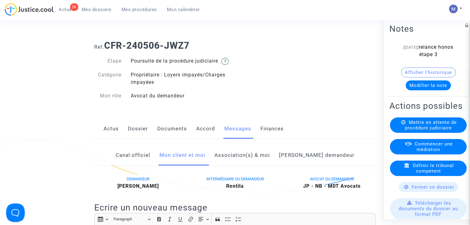
scroll to position [165, 0]
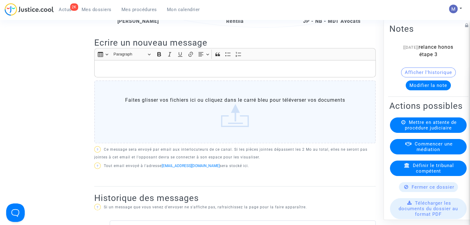
click div "Rich Text Editor, main"
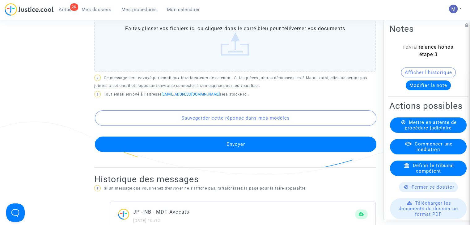
scroll to position [282, 0]
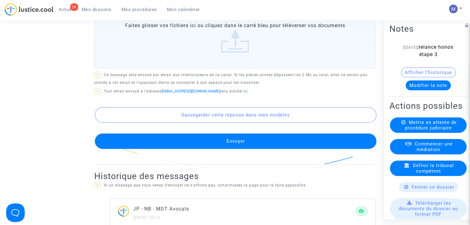
click button "Envoyer"
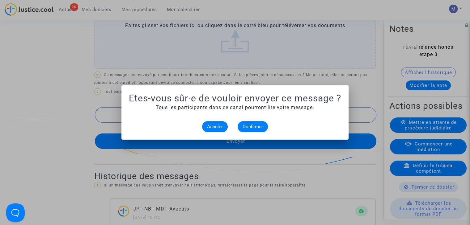
scroll to position [0, 0]
click button "Confirmer"
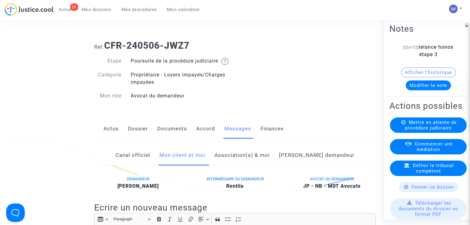
scroll to position [282, 0]
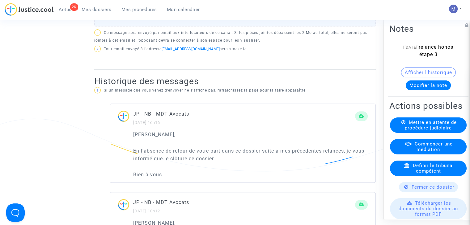
click button "Modifier la note"
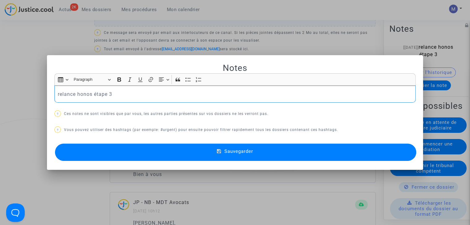
drag, startPoint x: 117, startPoint y: 93, endPoint x: 10, endPoint y: 91, distance: 106.9
click div "Notes Rich Text Editor Insert table Insert table Heading Paragraph Paragraph He…"
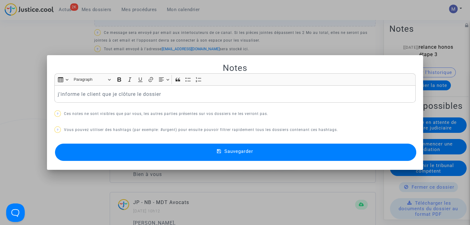
click button "Sauvegarder"
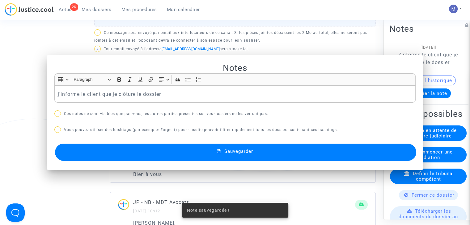
scroll to position [282, 0]
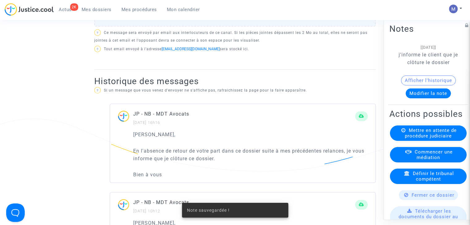
click link "Mes dossiers"
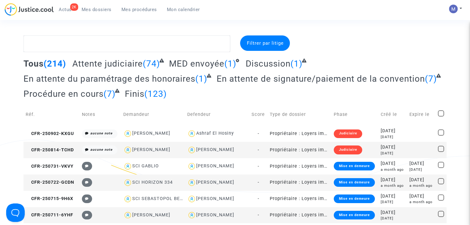
click span "Attente judiciaire"
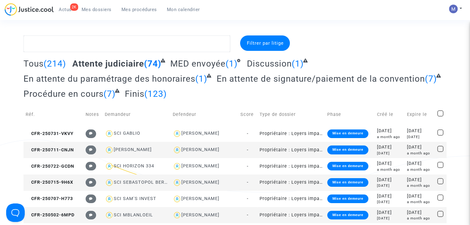
scroll to position [841, 0]
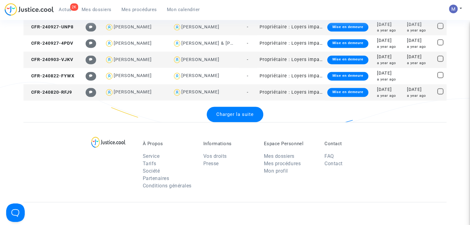
click div "Charger la suite"
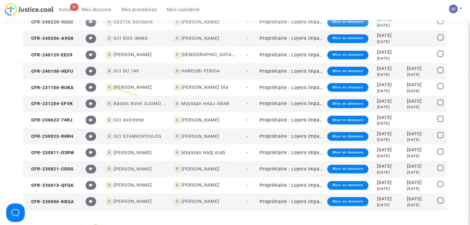
scroll to position [1079, 0]
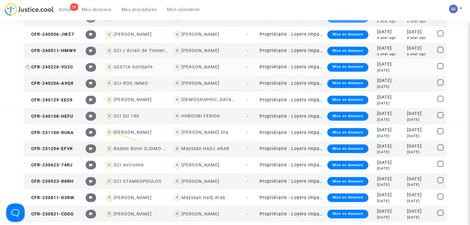
click span "CFR-240220-VU2C"
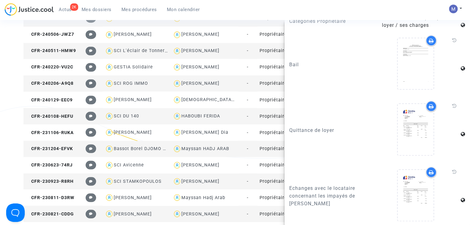
scroll to position [0, 0]
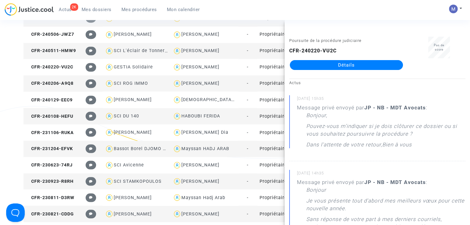
click link "Détails"
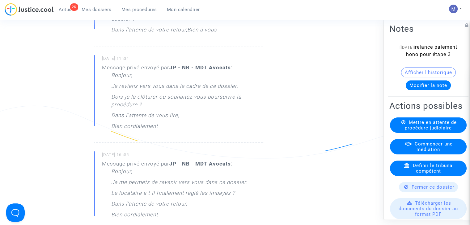
scroll to position [954, 0]
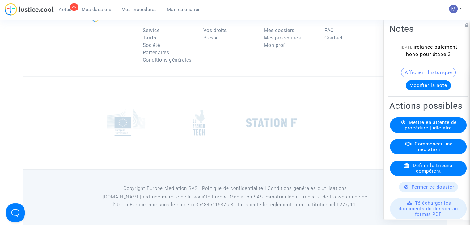
click div "Fermer ce dossier"
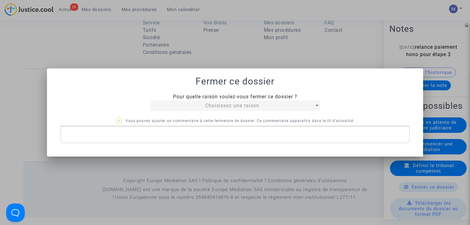
scroll to position [0, 0]
click span "Pour quelle raison voulez-vous fermer ce dossier ?"
click div "Choisissez une raison"
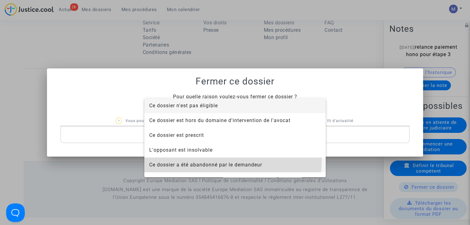
click span "Ce dossier a été abandonné par le demandeur"
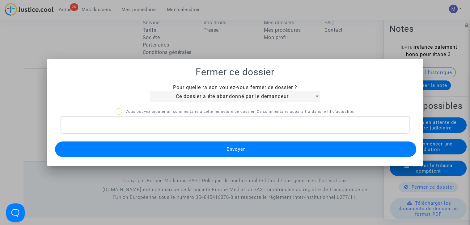
click button "Envoyer"
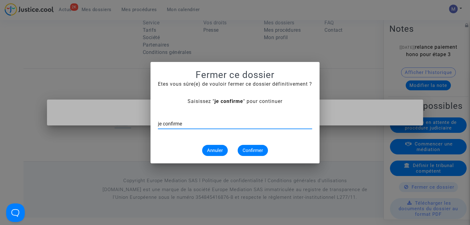
type input "je confirme"
click button "Confirmer"
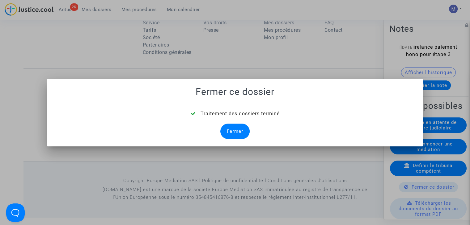
click div "Fermer"
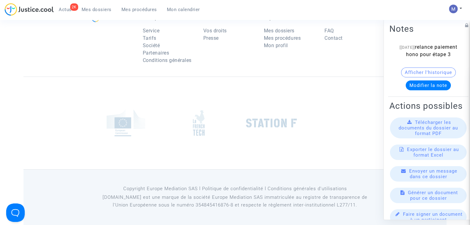
click span "Mes dossiers"
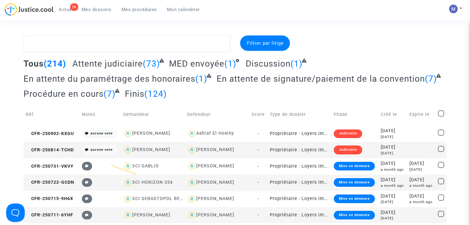
click span "Attente judiciaire"
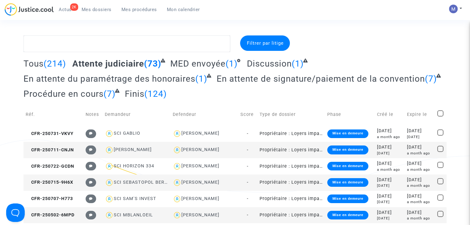
scroll to position [902, 0]
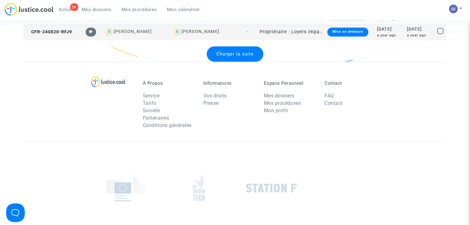
click span "Charger la suite"
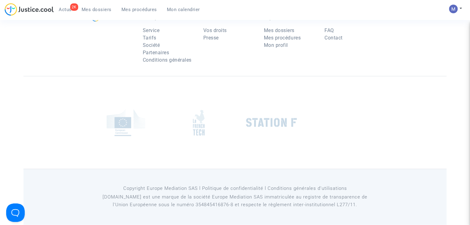
scroll to position [0, 0]
